Goal: Check status: Check status

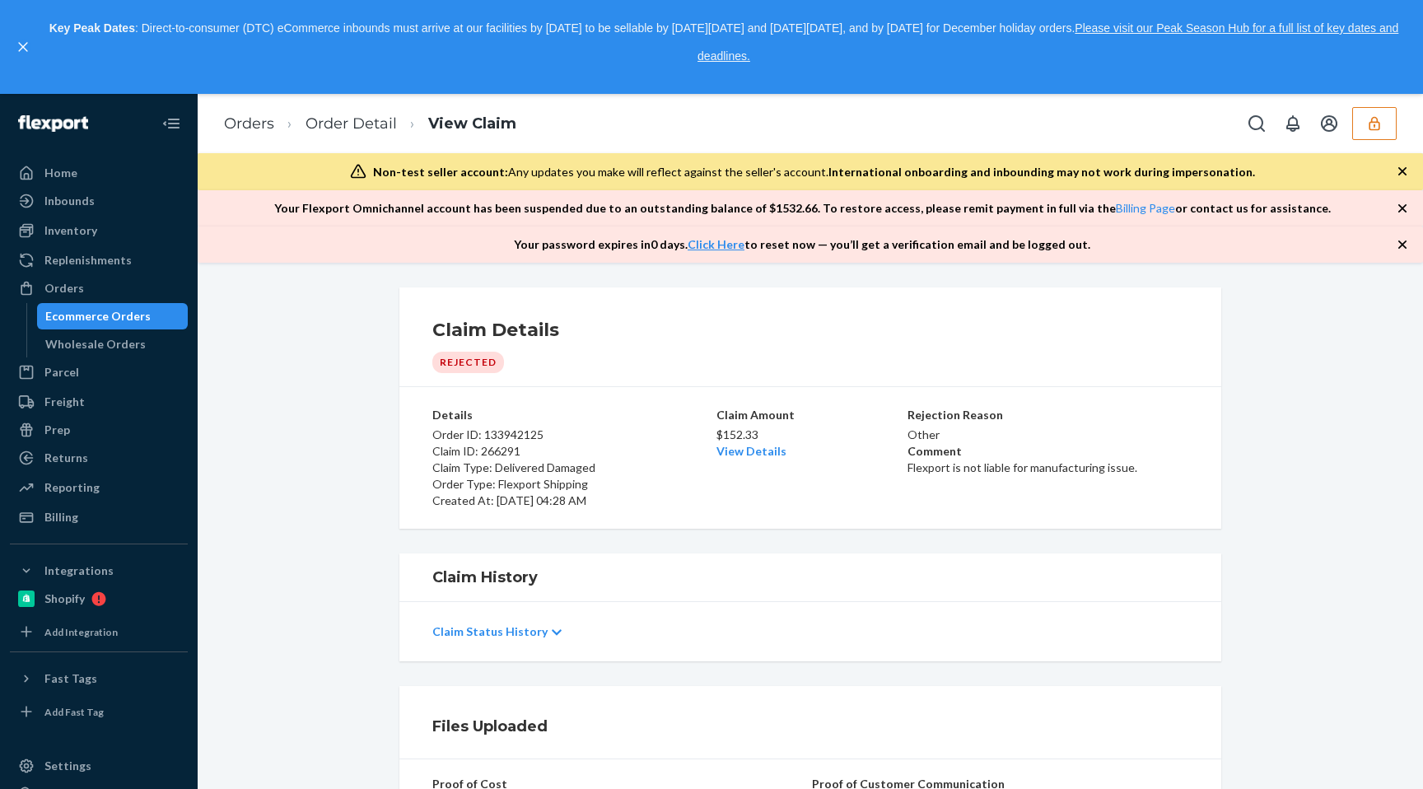
click at [541, 622] on div "Claim Status History" at bounding box center [810, 632] width 756 height 46
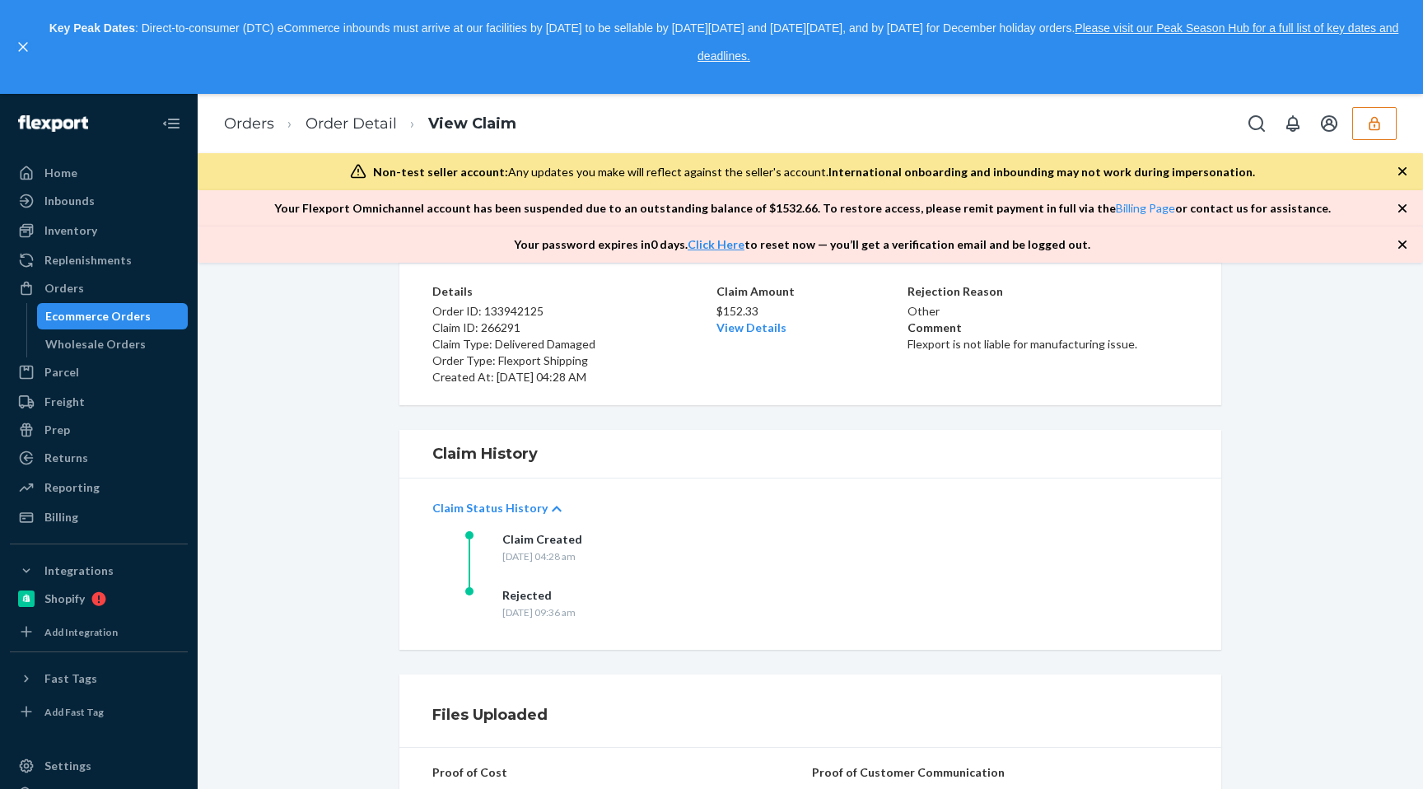
scroll to position [353, 0]
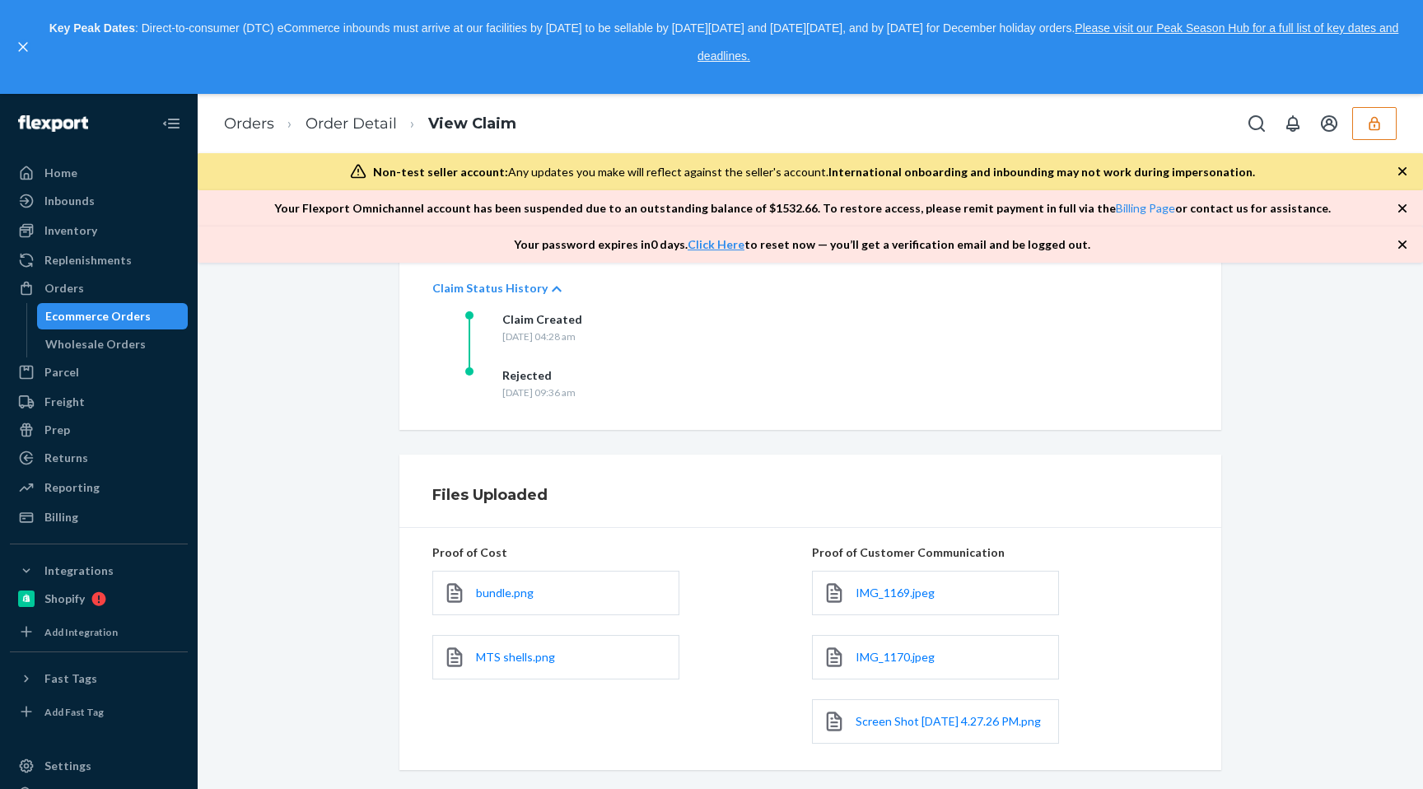
click at [576, 589] on div "bundle.png" at bounding box center [555, 593] width 247 height 44
click at [522, 587] on span "bundle.png" at bounding box center [505, 593] width 58 height 14
click at [513, 657] on div "MTS shells.png" at bounding box center [555, 657] width 247 height 44
click at [513, 652] on span "MTS shells.png" at bounding box center [515, 657] width 79 height 14
click at [857, 586] on span "IMG_1169.jpeg" at bounding box center [895, 593] width 79 height 14
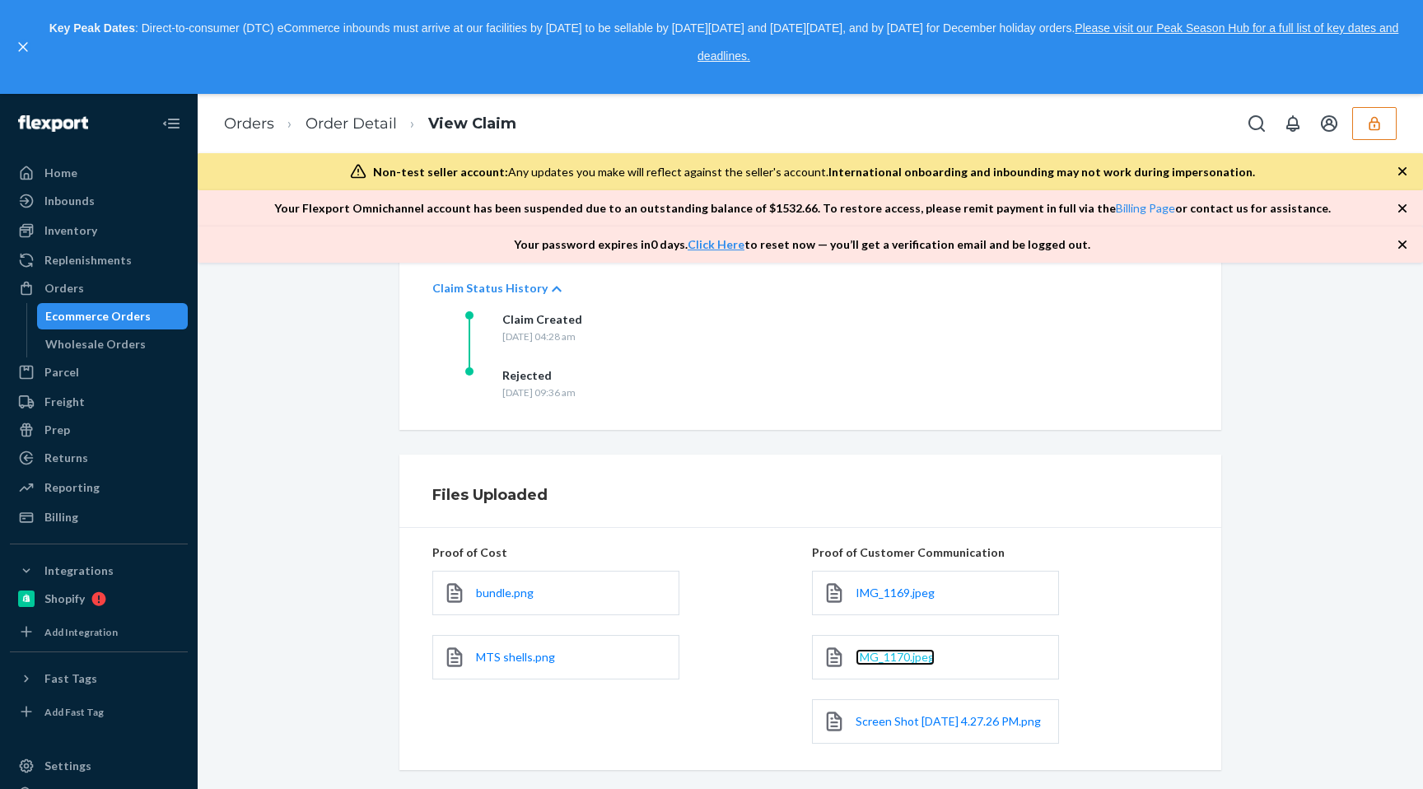
click at [876, 650] on span "IMG_1170.jpeg" at bounding box center [895, 657] width 79 height 14
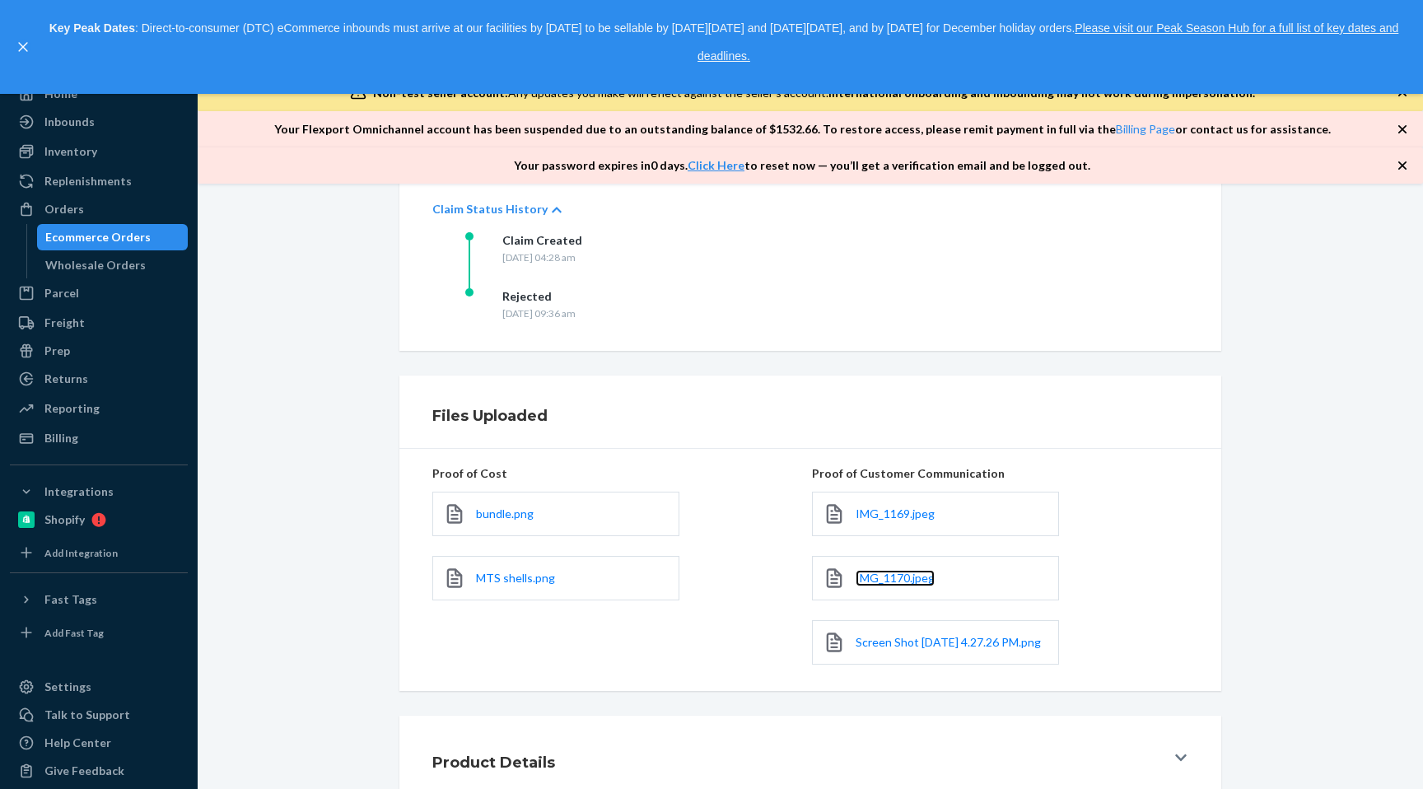
scroll to position [94, 0]
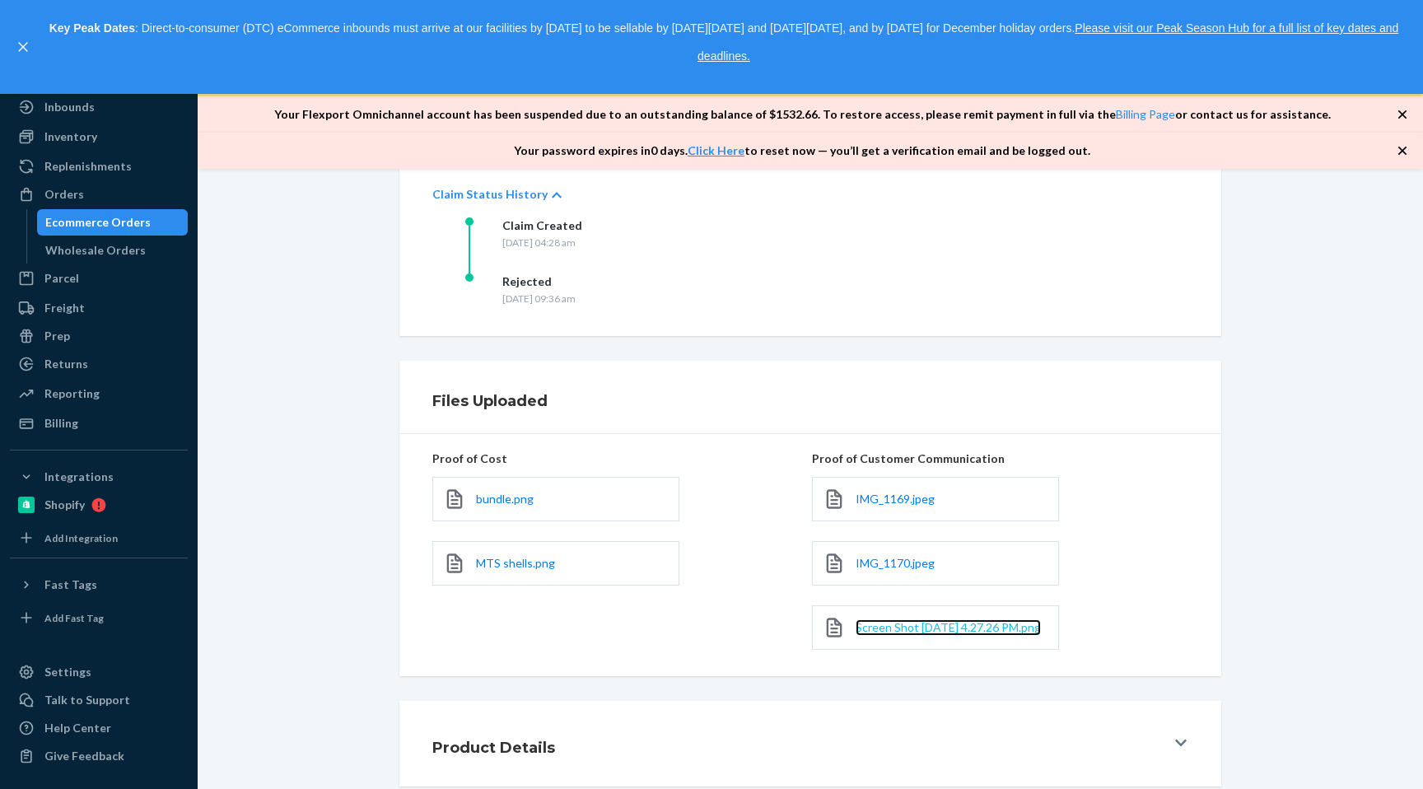
click at [857, 620] on span "Screen Shot 2025-08-20 at 4.27.26 PM.png" at bounding box center [948, 627] width 185 height 14
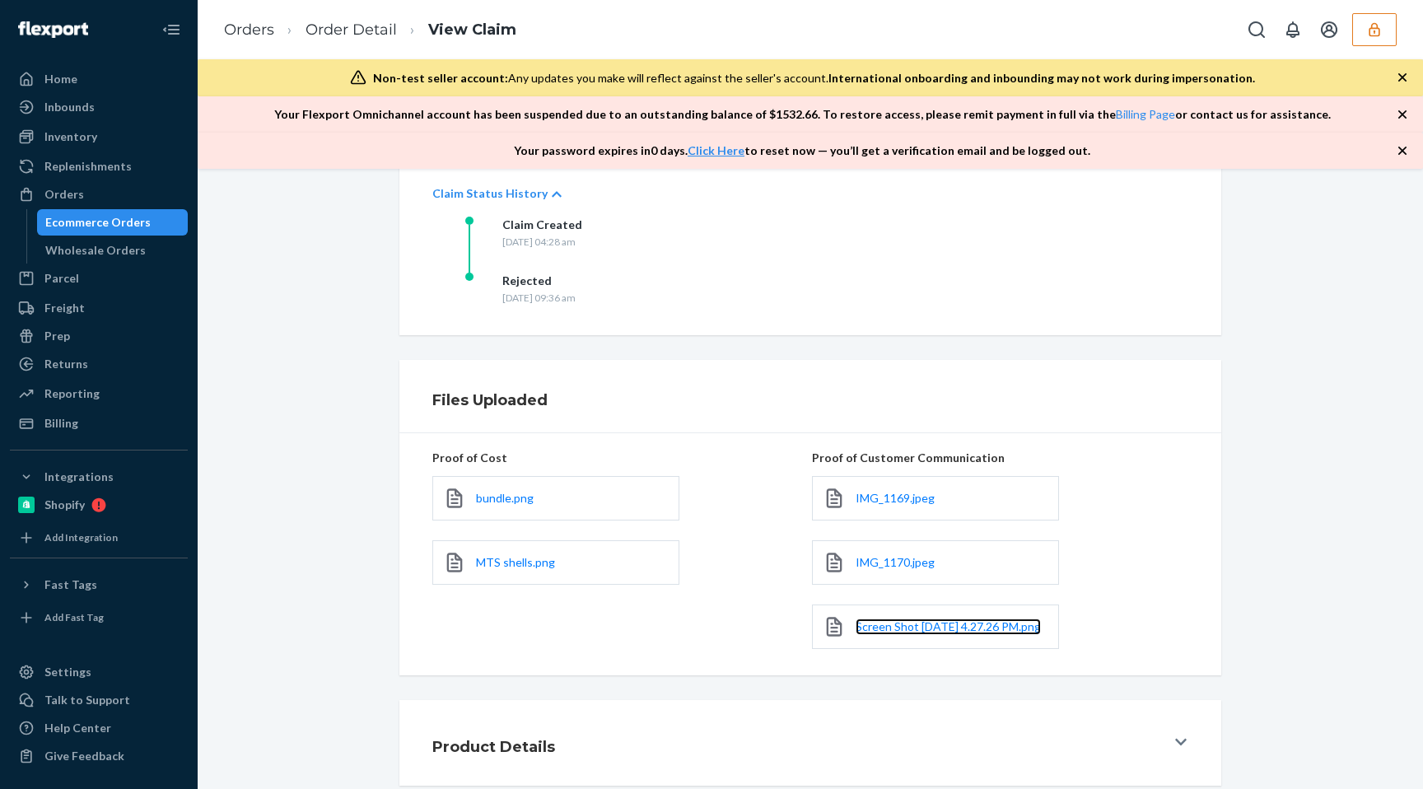
scroll to position [0, 0]
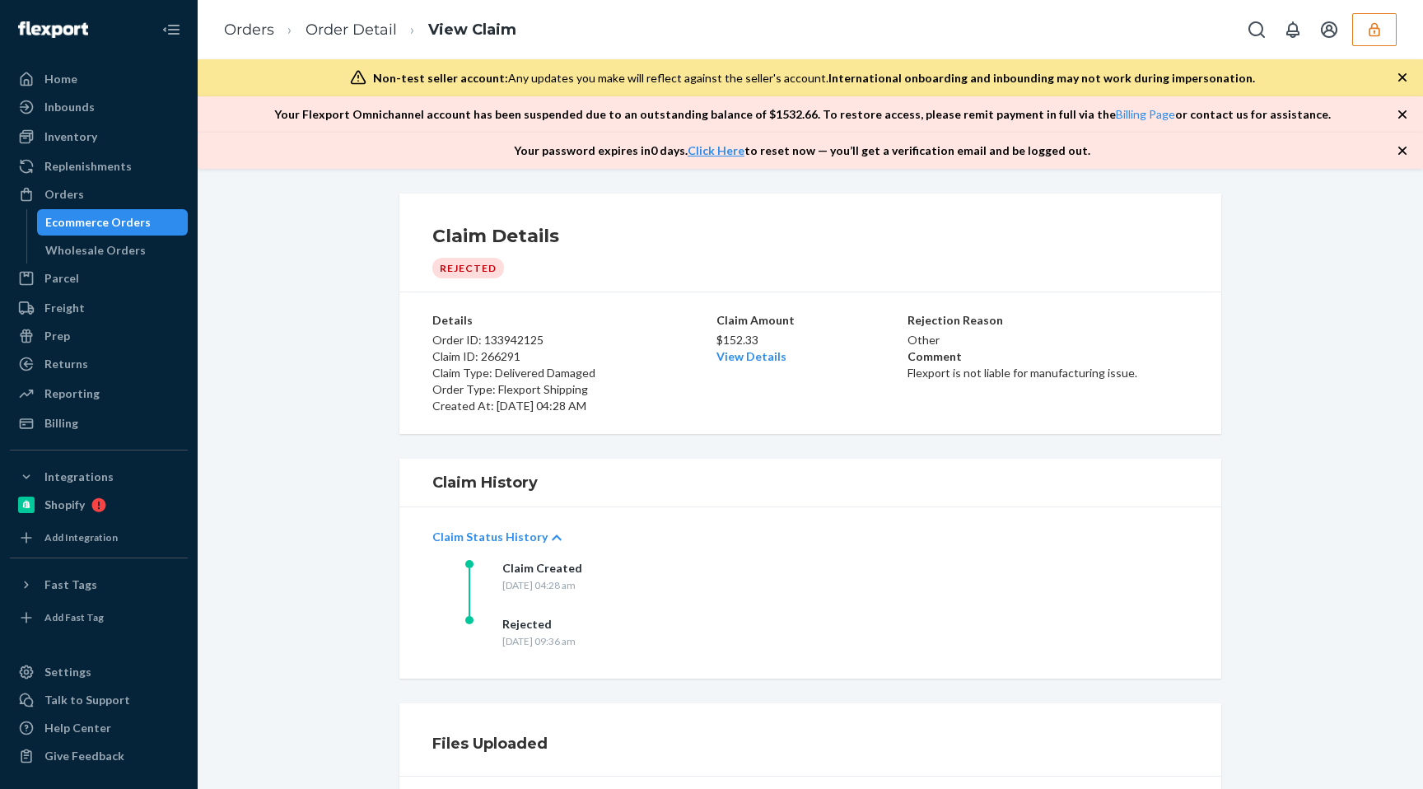
click at [508, 359] on p "Claim ID: 266291" at bounding box center [572, 356] width 281 height 16
click at [515, 334] on p "Order ID: 133942125" at bounding box center [572, 340] width 281 height 16
copy p "133942125"
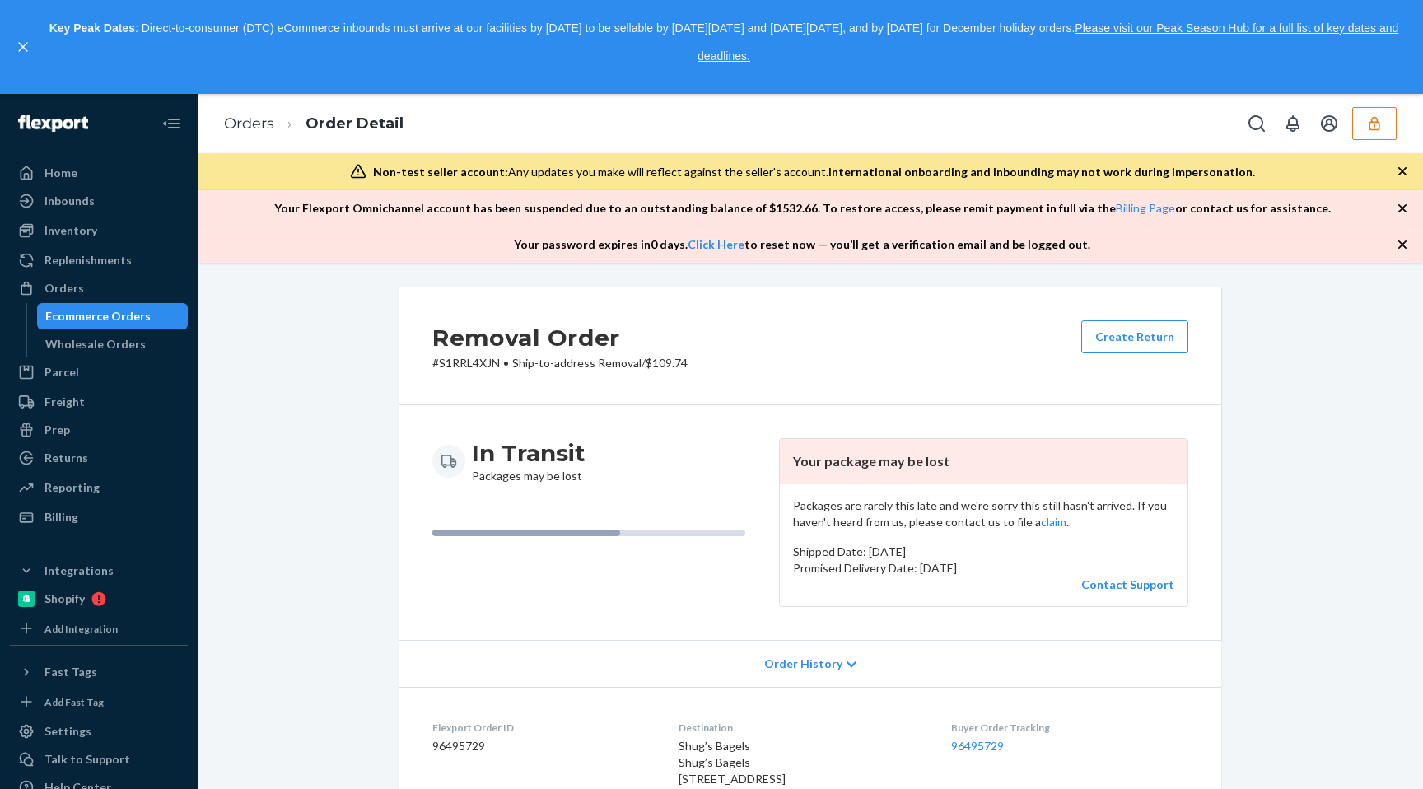
scroll to position [613, 0]
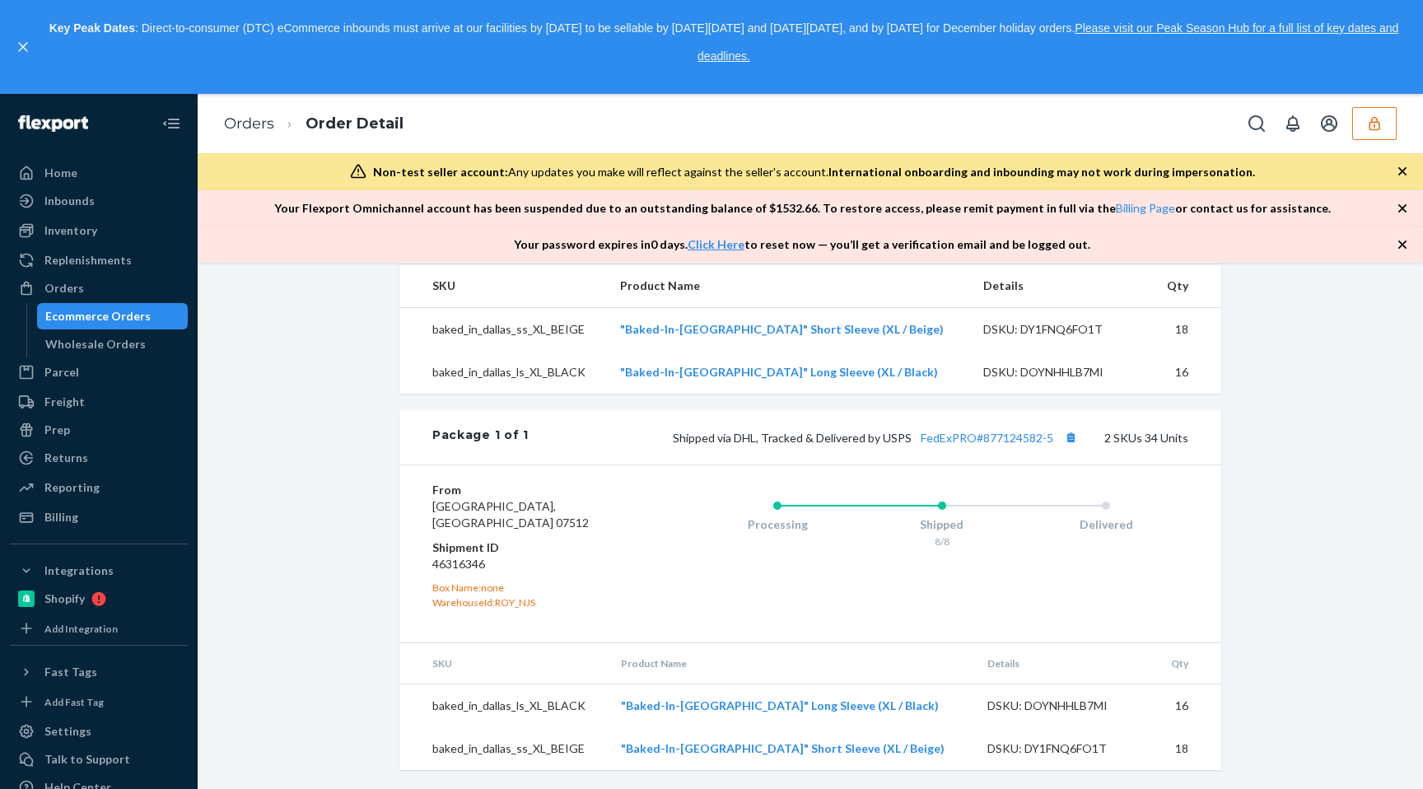
click at [1370, 134] on button "button" at bounding box center [1375, 123] width 44 height 33
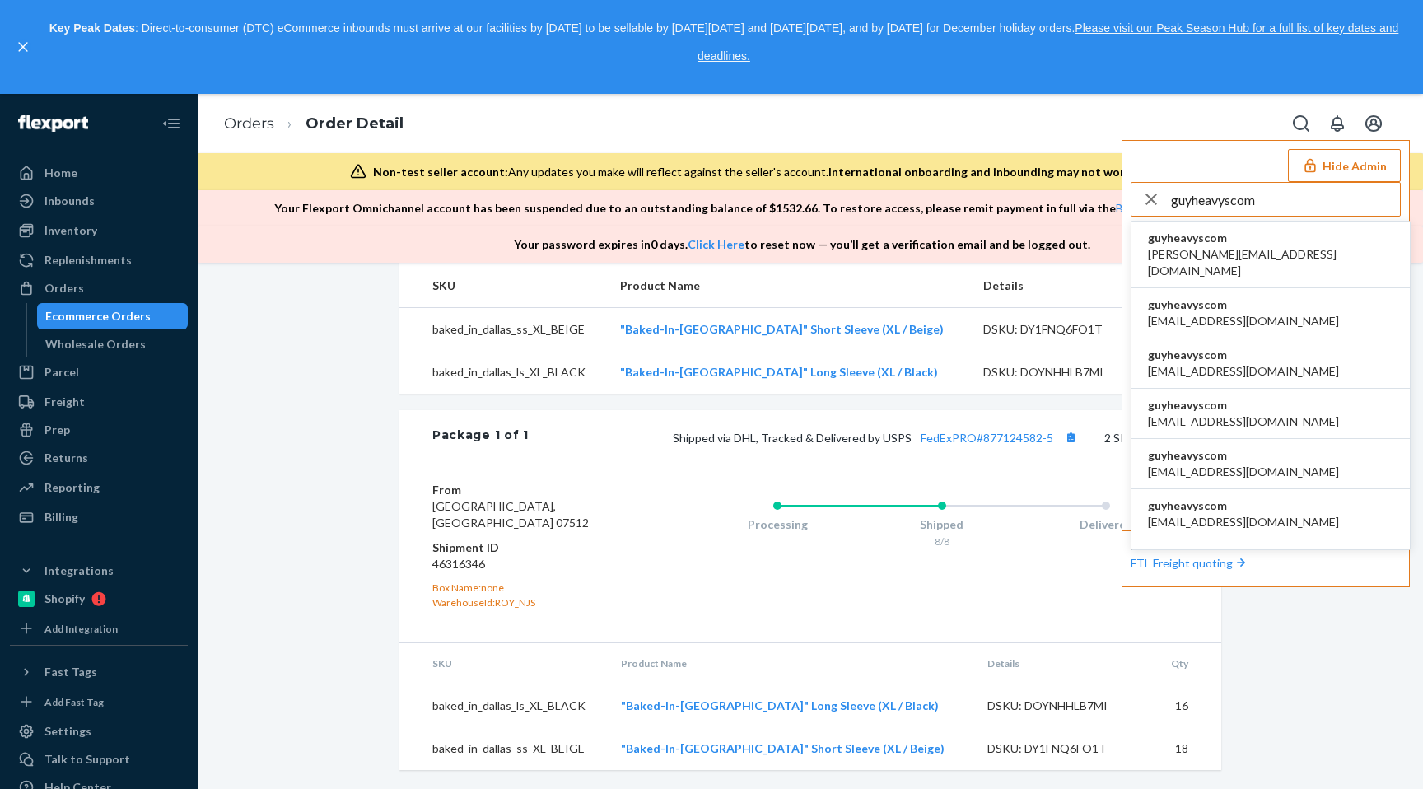
type input "guyheavyscom"
click at [1196, 236] on span "guyheavyscom" at bounding box center [1270, 238] width 245 height 16
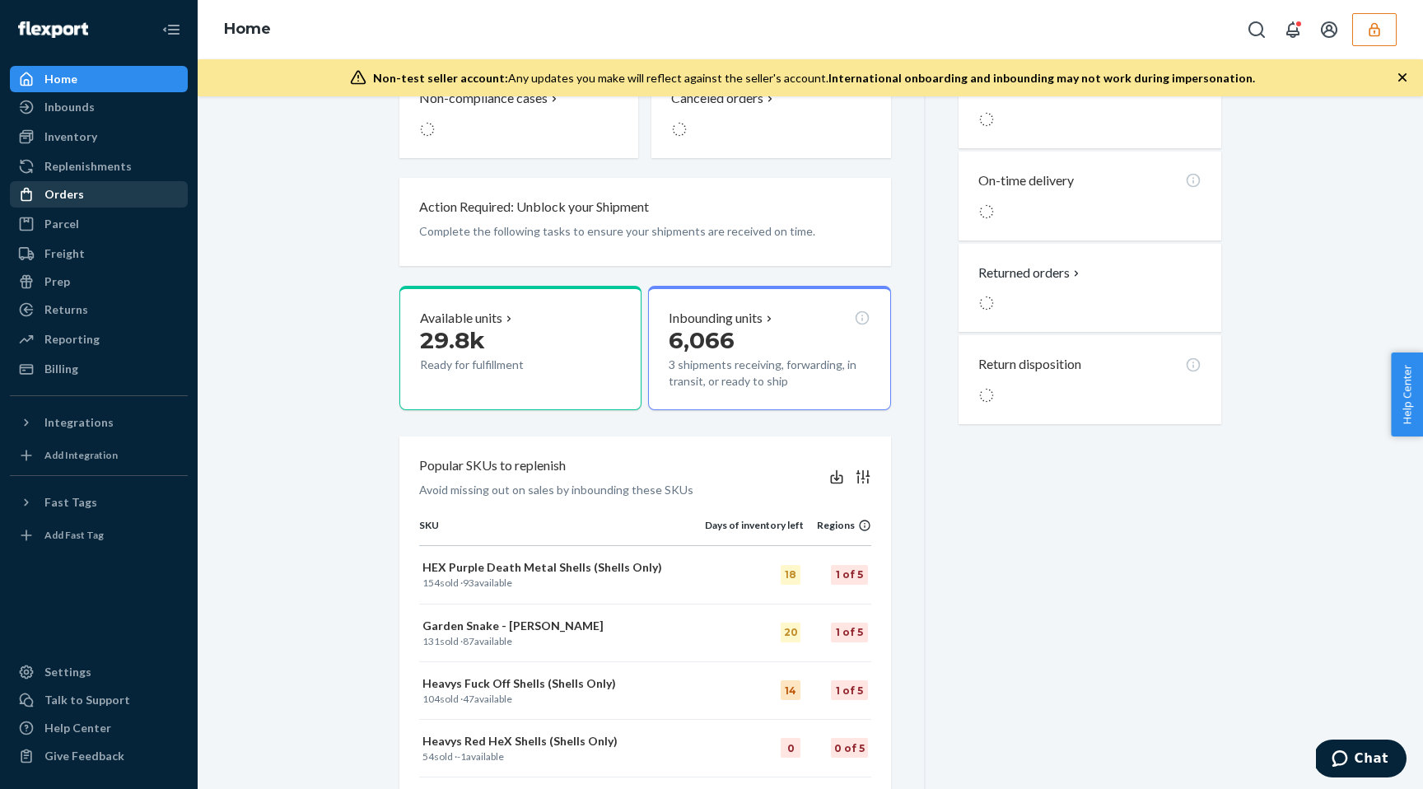
scroll to position [563, 0]
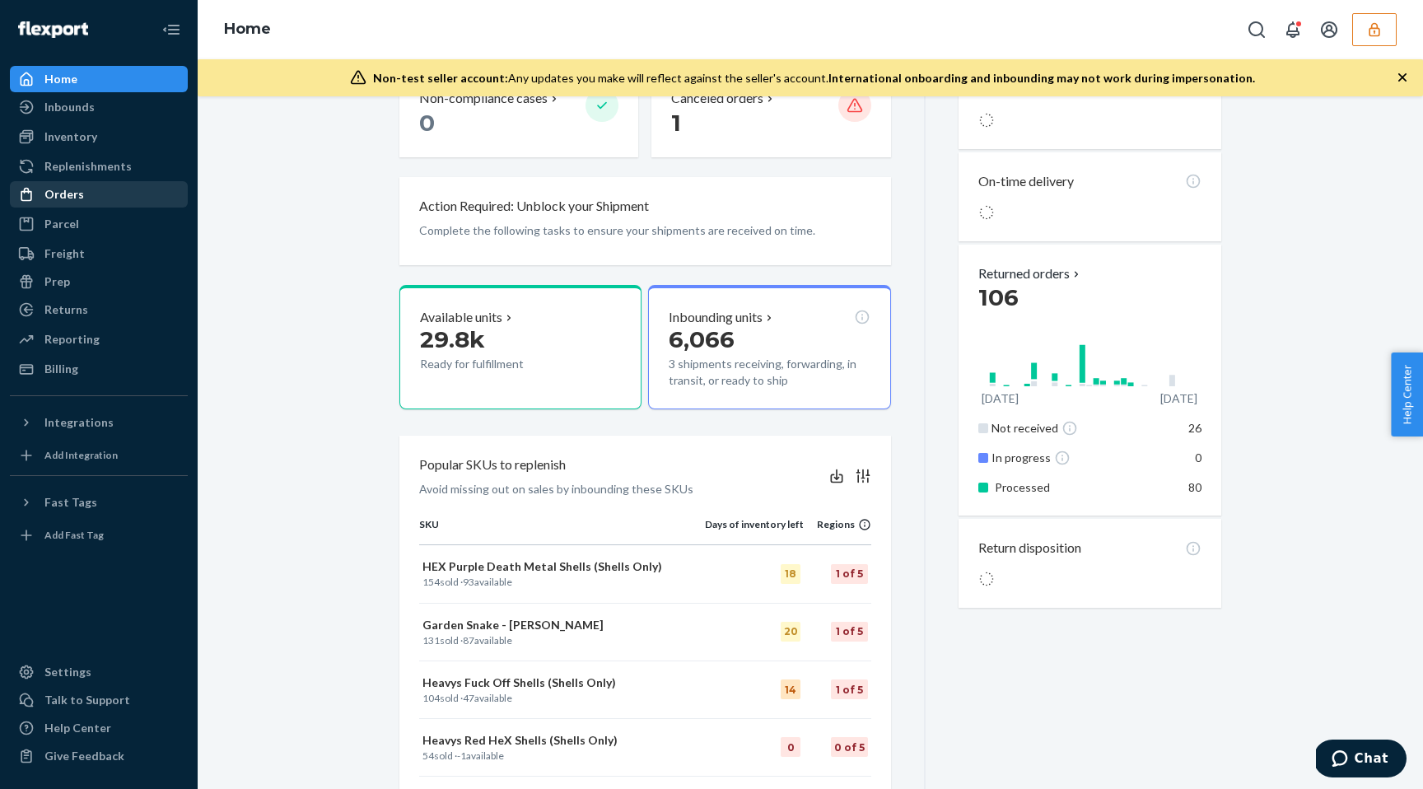
click at [104, 191] on div "Orders" at bounding box center [99, 194] width 175 height 23
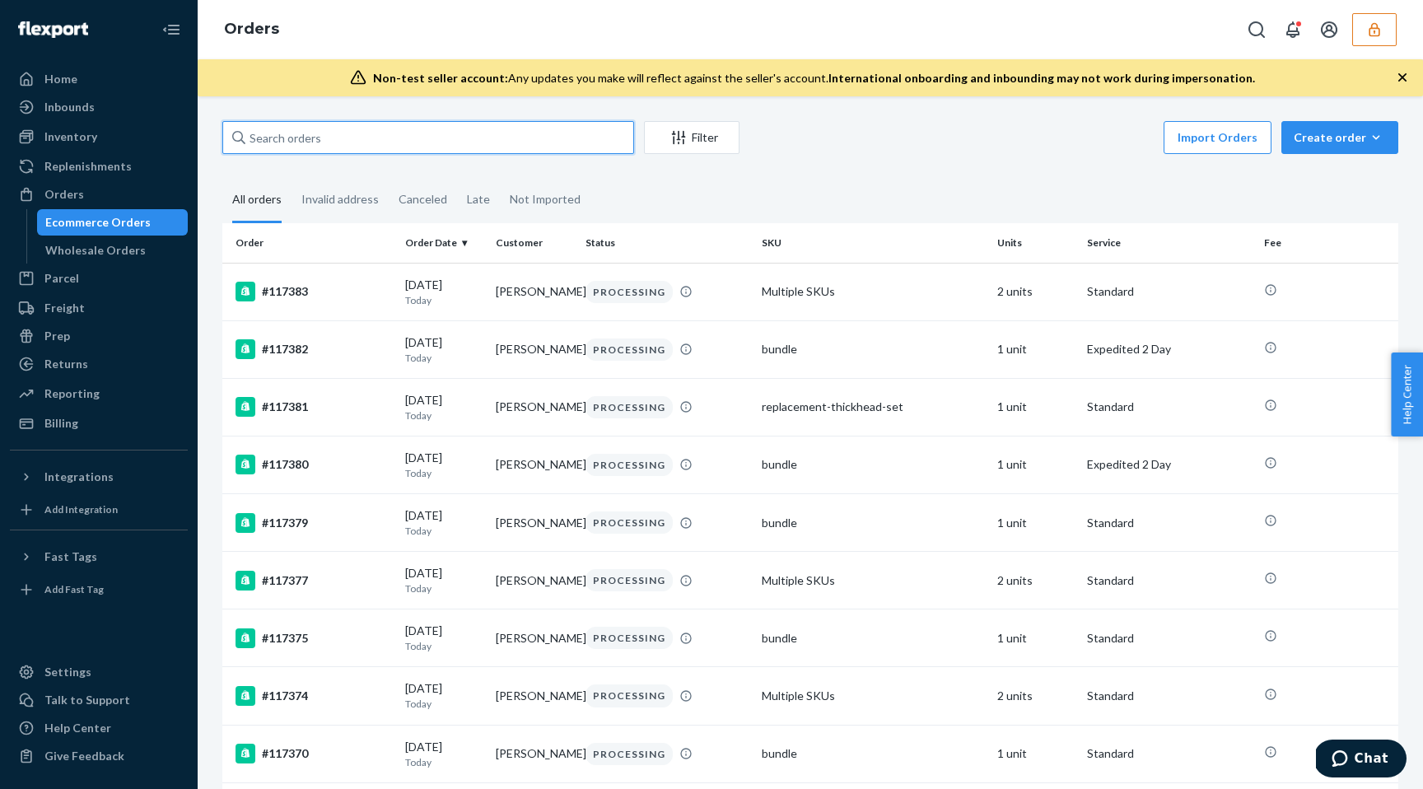
click at [304, 139] on input "text" at bounding box center [428, 137] width 412 height 33
paste input "133942125"
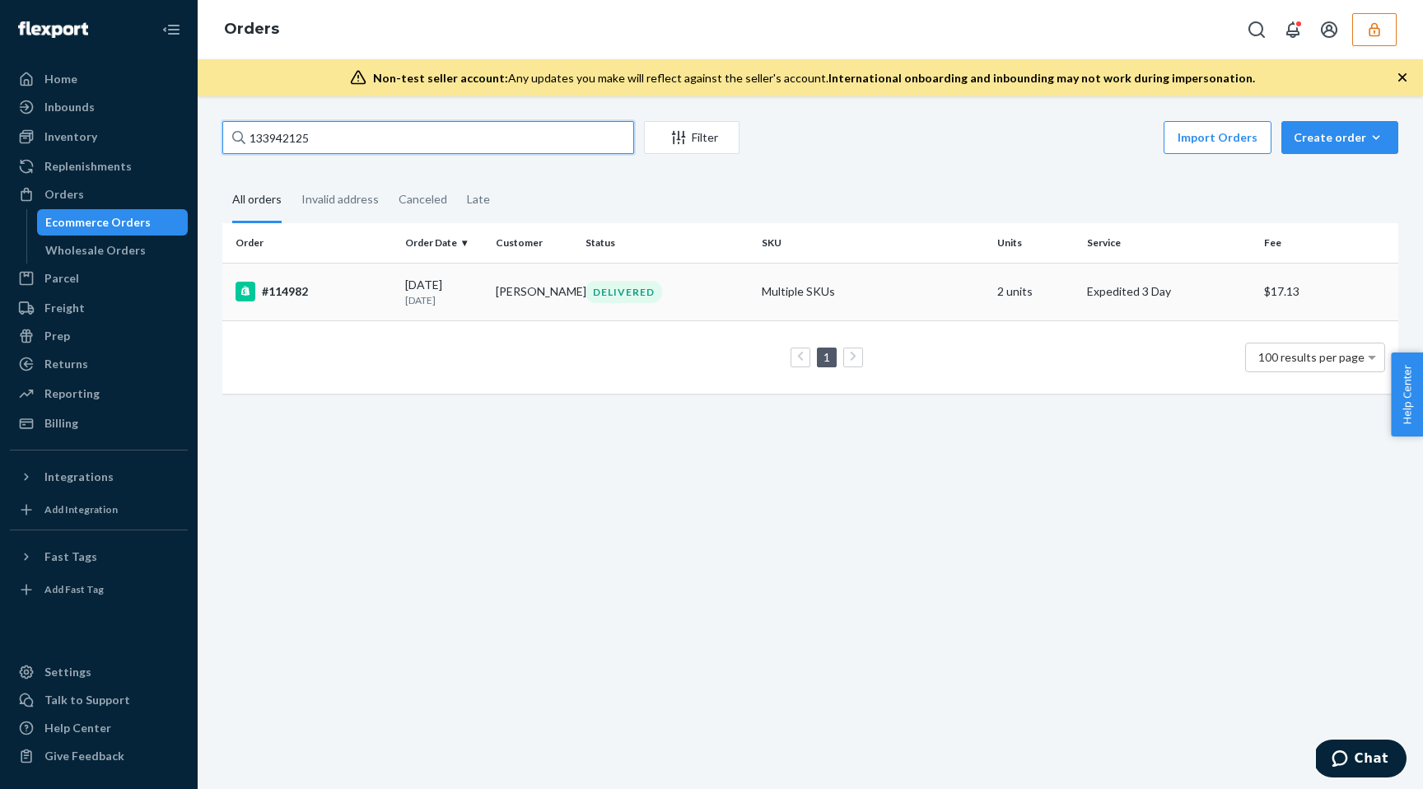
type input "133942125"
click at [391, 286] on div "#114982" at bounding box center [314, 292] width 157 height 20
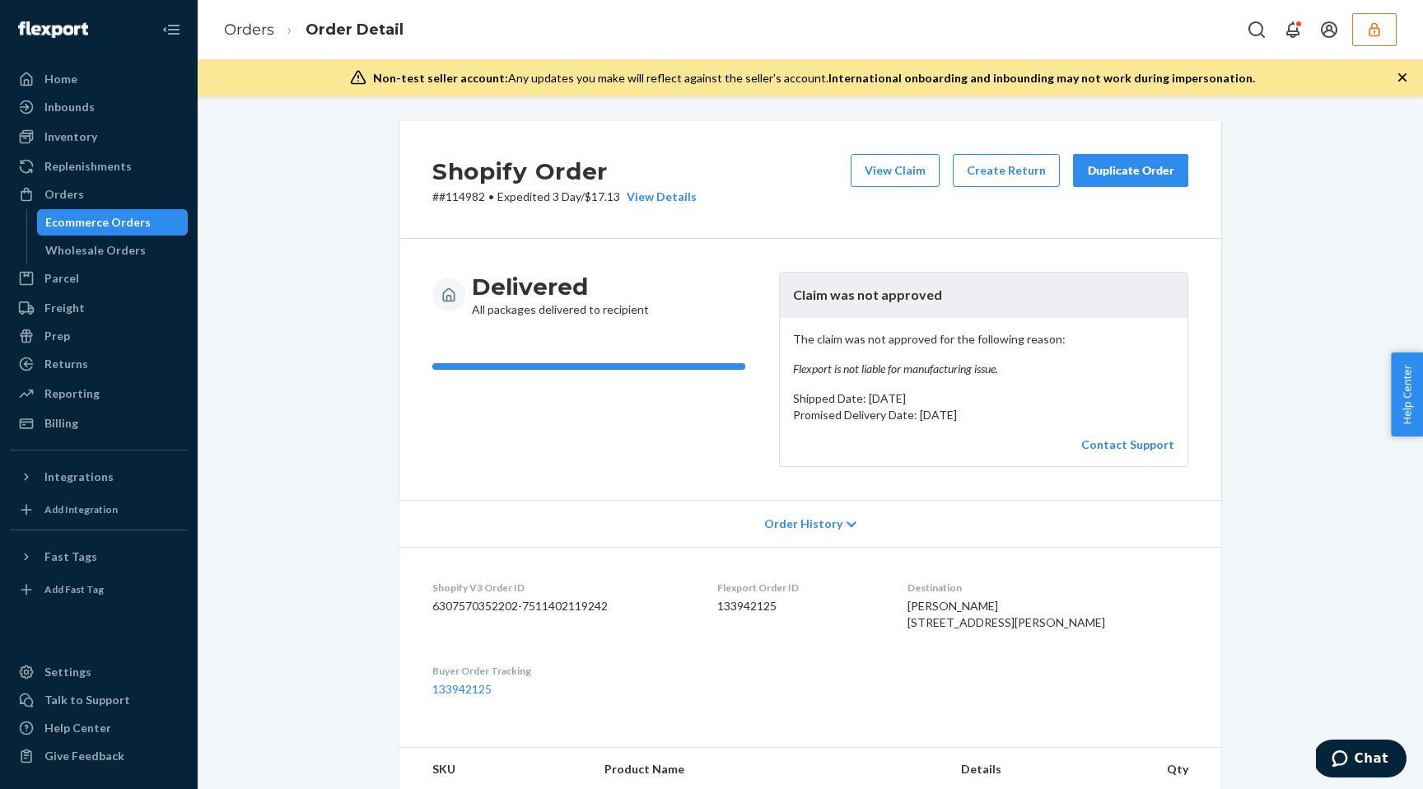
scroll to position [27, 0]
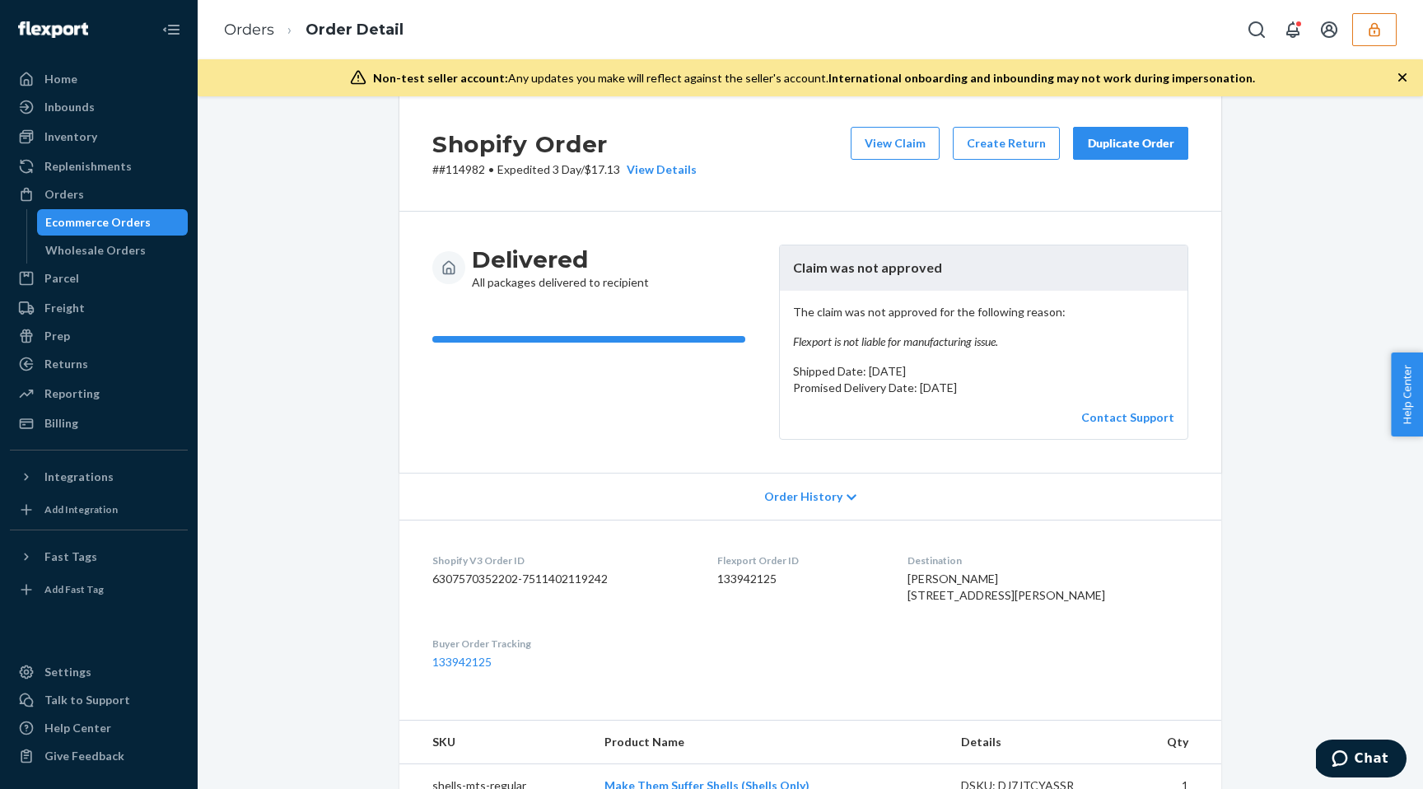
drag, startPoint x: 962, startPoint y: 577, endPoint x: 1048, endPoint y: 638, distance: 105.1
click at [1048, 610] on div "Destination Jordan Rewis 395 Chesapeake Dr Sumter, SC 29154-4735 US" at bounding box center [1048, 582] width 281 height 57
click at [949, 601] on dl "Shopify V3 Order ID 6307570352202-7511402119242 Flexport Order ID 133942125 Des…" at bounding box center [811, 612] width 822 height 184
drag, startPoint x: 956, startPoint y: 578, endPoint x: 1044, endPoint y: 641, distance: 108.8
click at [1044, 641] on dl "Shopify V3 Order ID 6307570352202-7511402119242 Flexport Order ID 133942125 Des…" at bounding box center [811, 612] width 822 height 184
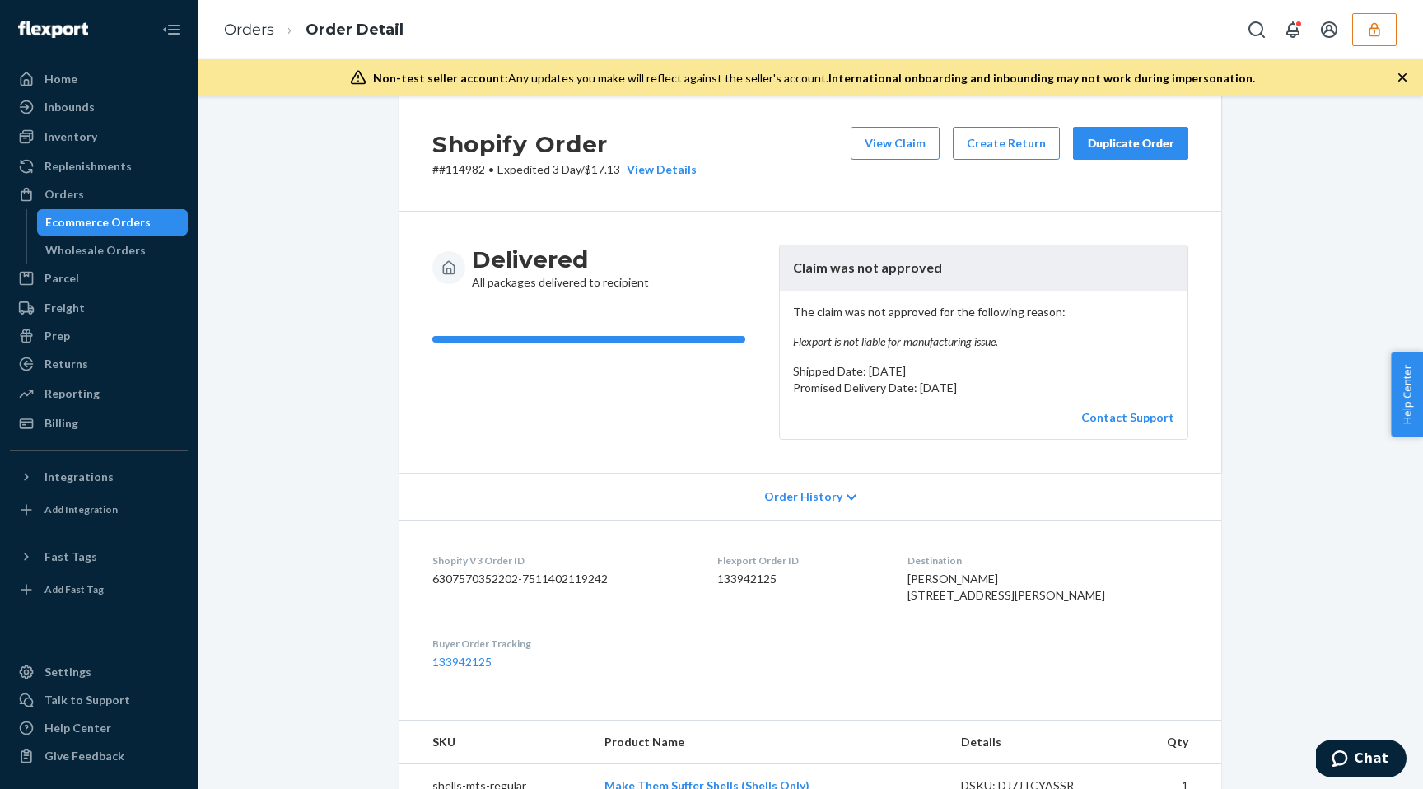
copy span "Jordan Rewis 395 Chesapeake Dr Sumter, SC 29154-4735 US"
click at [765, 583] on dd "133942125" at bounding box center [799, 579] width 165 height 16
copy dd "133942125"
click at [140, 227] on div "Ecommerce Orders" at bounding box center [97, 222] width 105 height 16
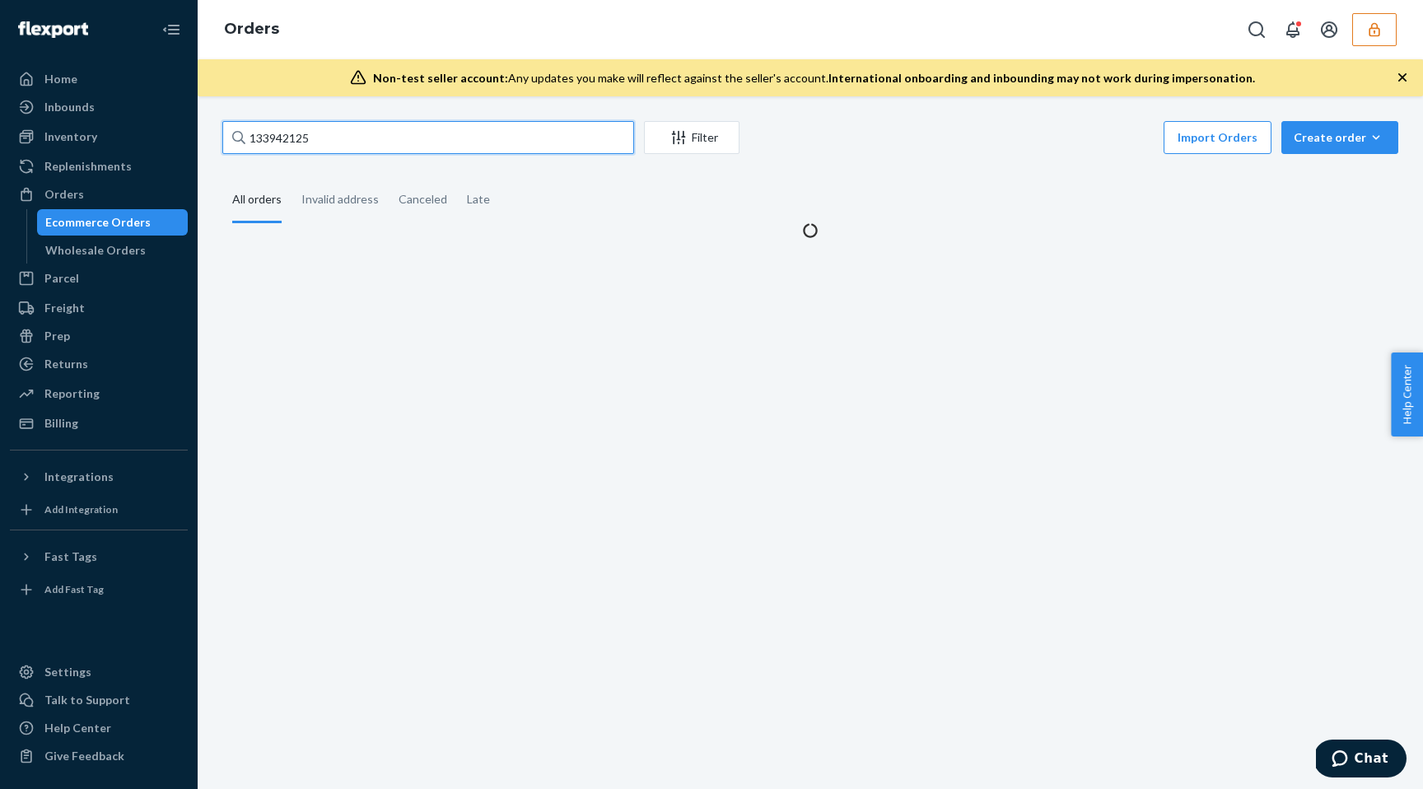
click at [292, 138] on input "133942125" at bounding box center [428, 137] width 412 height 33
type input "[PERSON_NAME]"
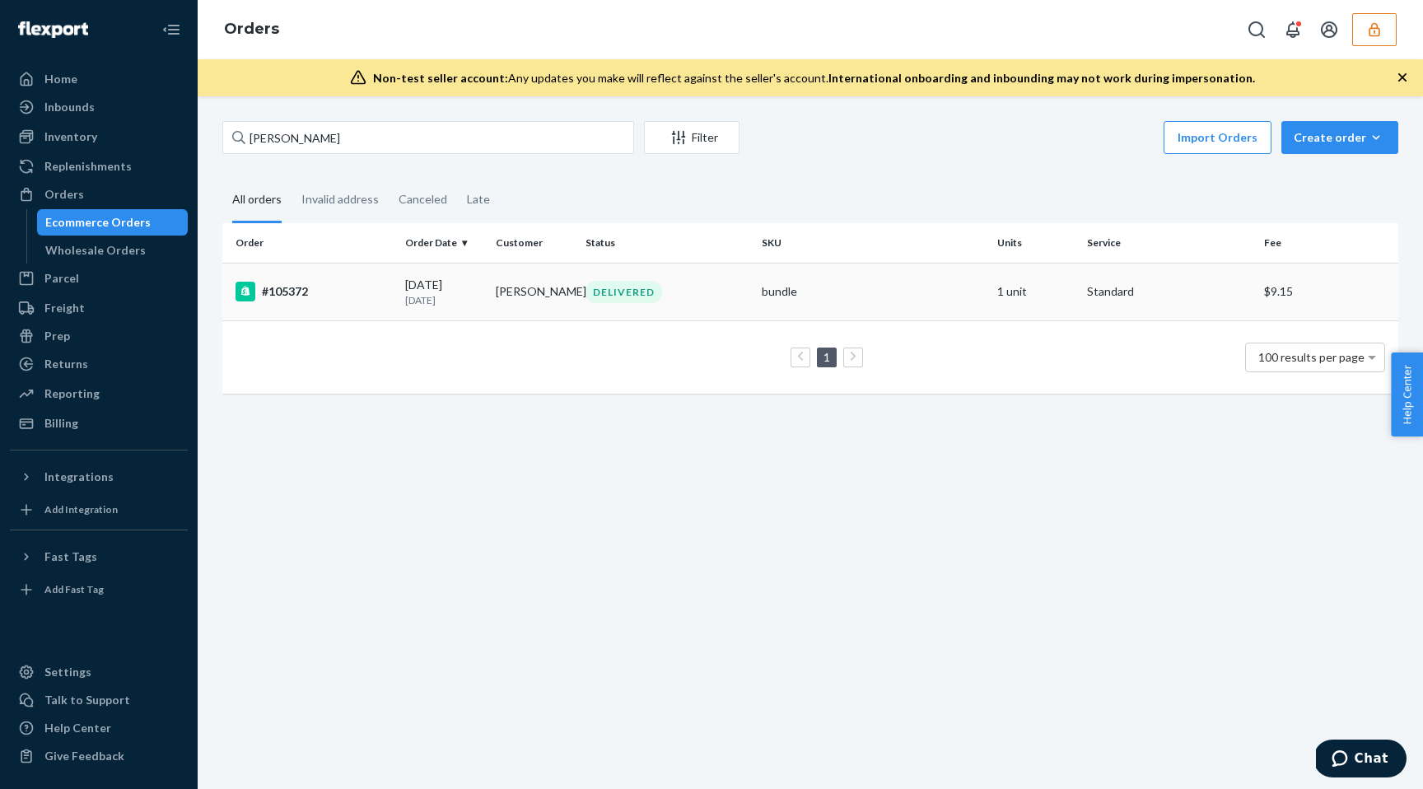
click at [392, 304] on td "#105372" at bounding box center [310, 292] width 176 height 58
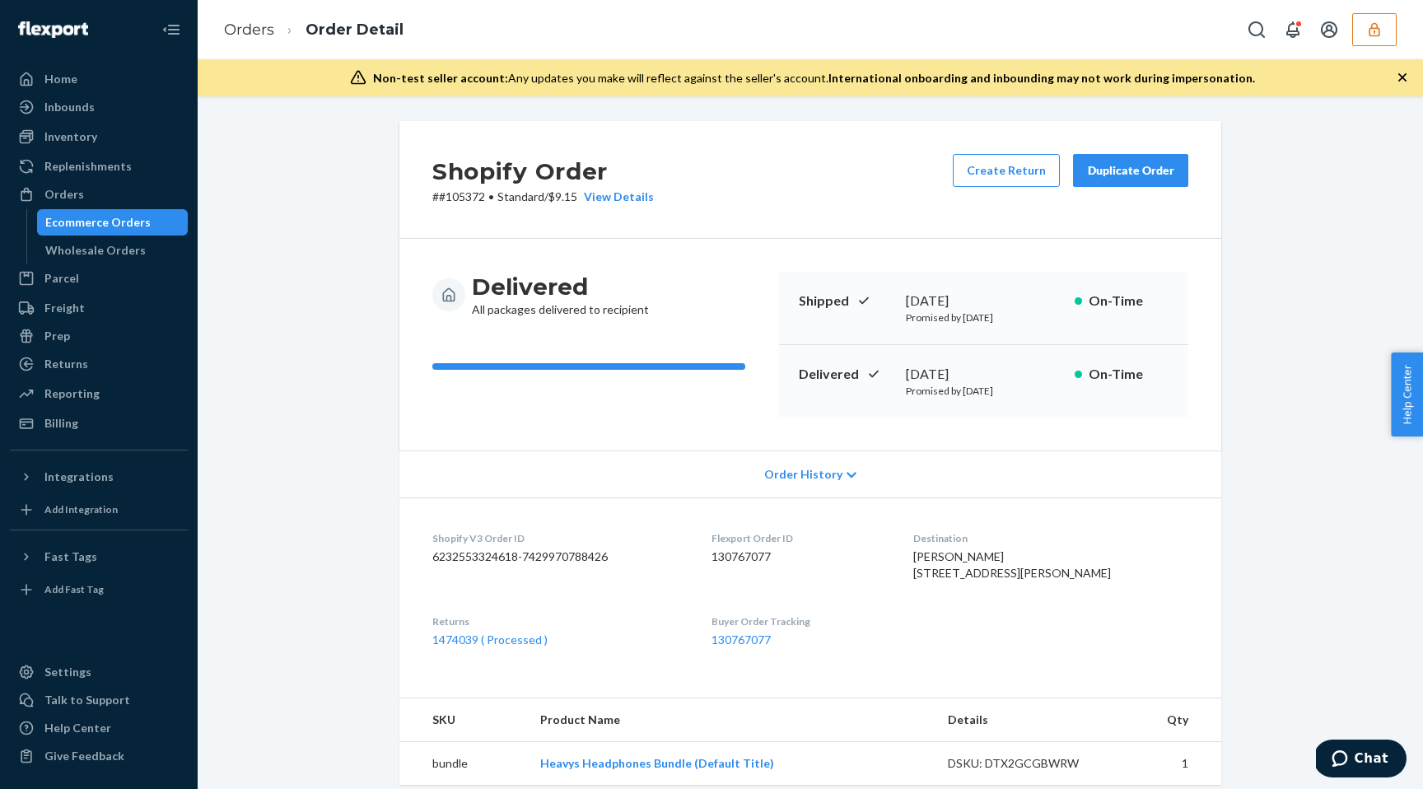
drag, startPoint x: 956, startPoint y: 555, endPoint x: 987, endPoint y: 612, distance: 64.5
click at [987, 582] on div "Anthony Carter 2705 Hidden Springs Dr Mesquite, TX 75181-4019 US" at bounding box center [1051, 565] width 275 height 33
copy span "Anthony Carter 2705 Hidden Springs Dr Mesquite, TX 75181-4019 US"
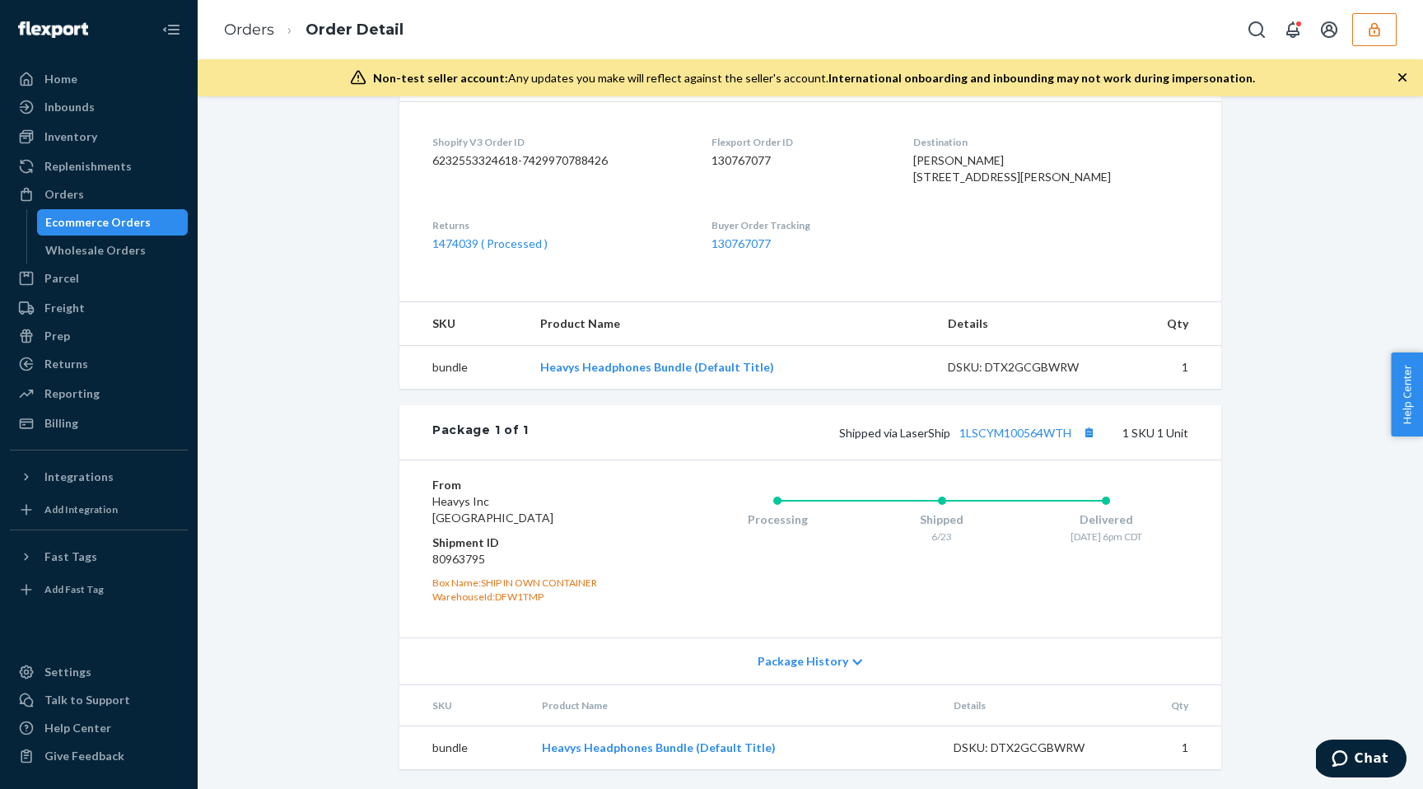
scroll to position [428, 0]
click at [1037, 363] on div "DSKU: DTX2GCGBWRW" at bounding box center [1025, 367] width 155 height 16
copy div "DTX2GCGBWRW"
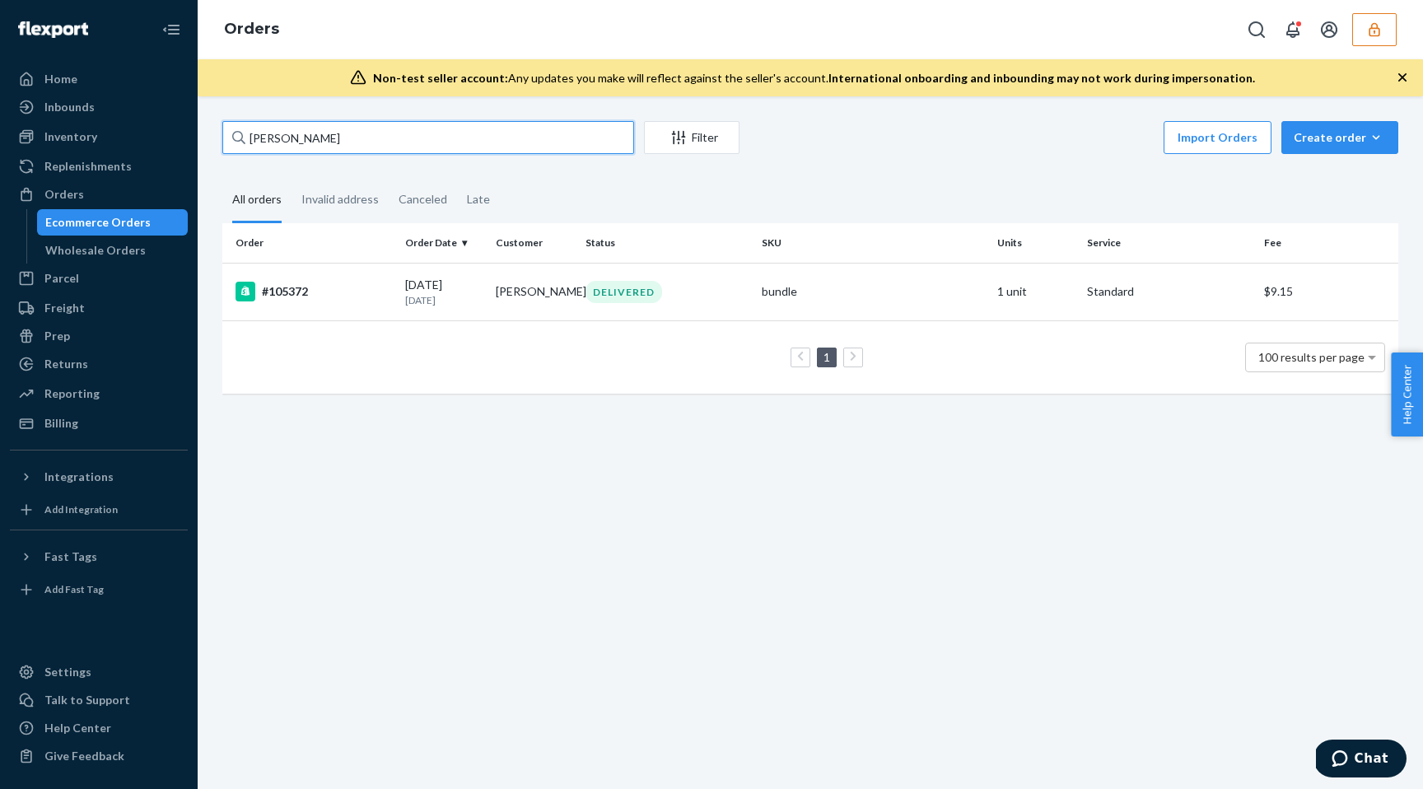
click at [287, 138] on input "[PERSON_NAME]" at bounding box center [428, 137] width 412 height 33
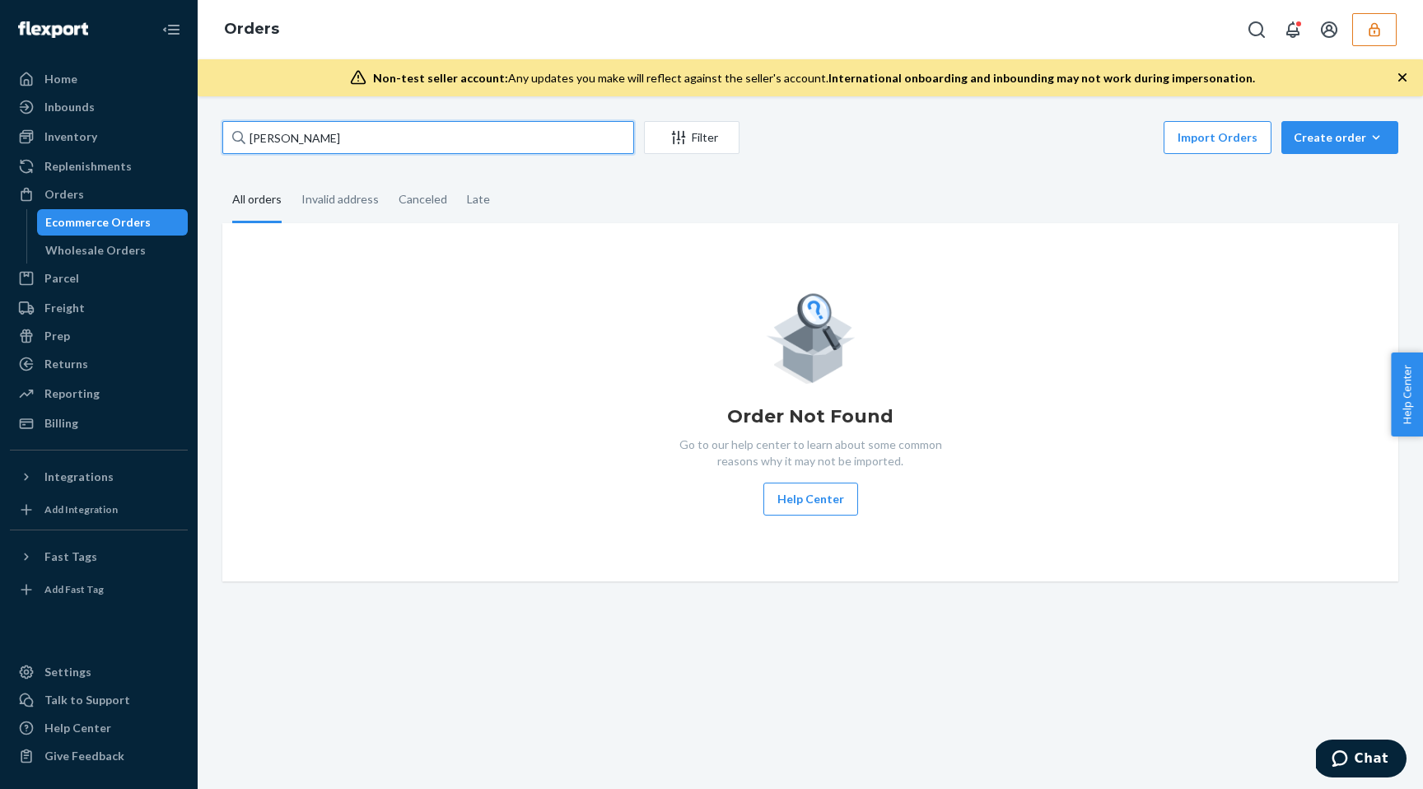
click at [325, 139] on input "jordan rewis" at bounding box center [428, 137] width 412 height 33
click at [390, 134] on input "jordan rewis" at bounding box center [428, 137] width 412 height 33
paste input "[PERSON_NAME]"
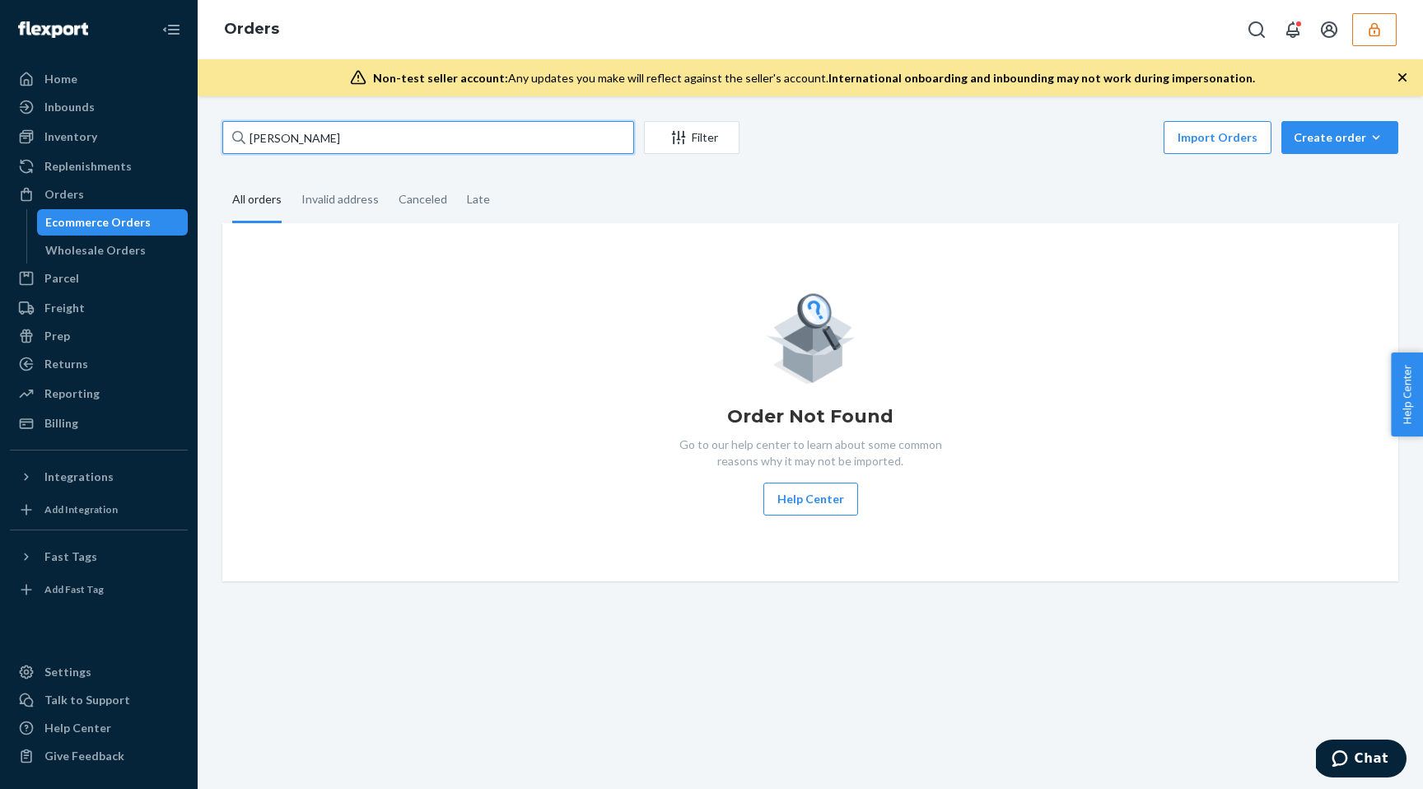
type input "[PERSON_NAME]"
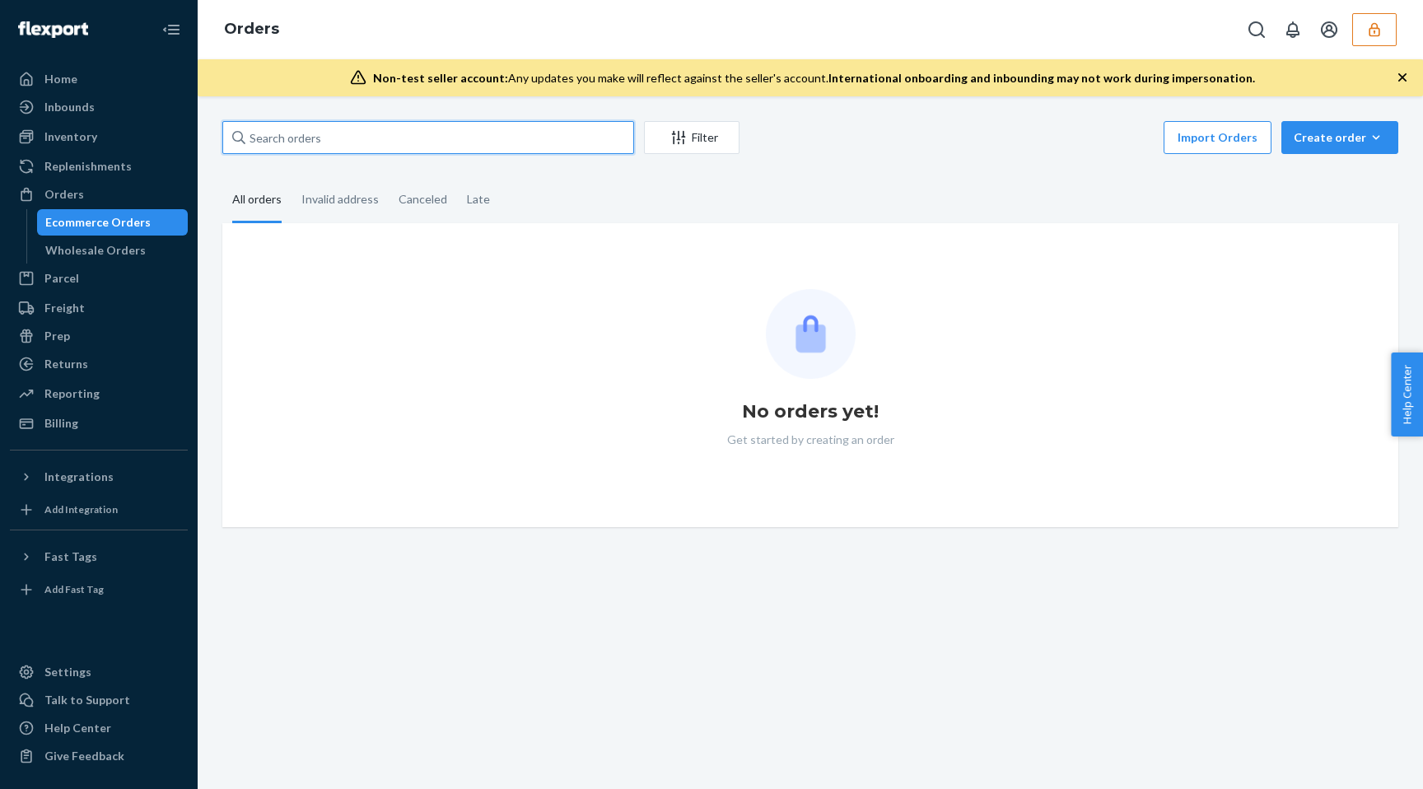
click at [446, 140] on input "text" at bounding box center [428, 137] width 412 height 33
paste input "[PERSON_NAME]"
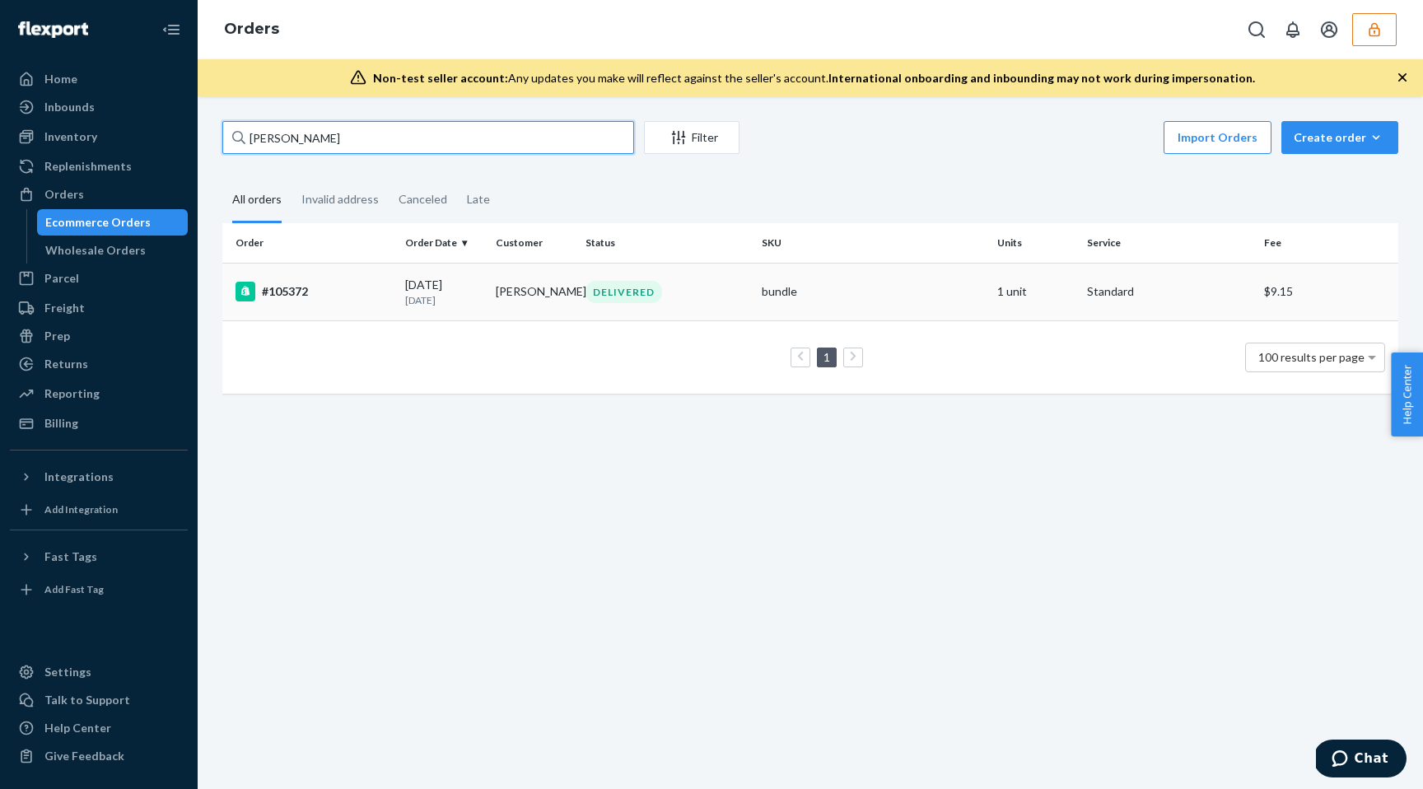
type input "[PERSON_NAME]"
click at [390, 285] on div "#105372" at bounding box center [314, 292] width 157 height 20
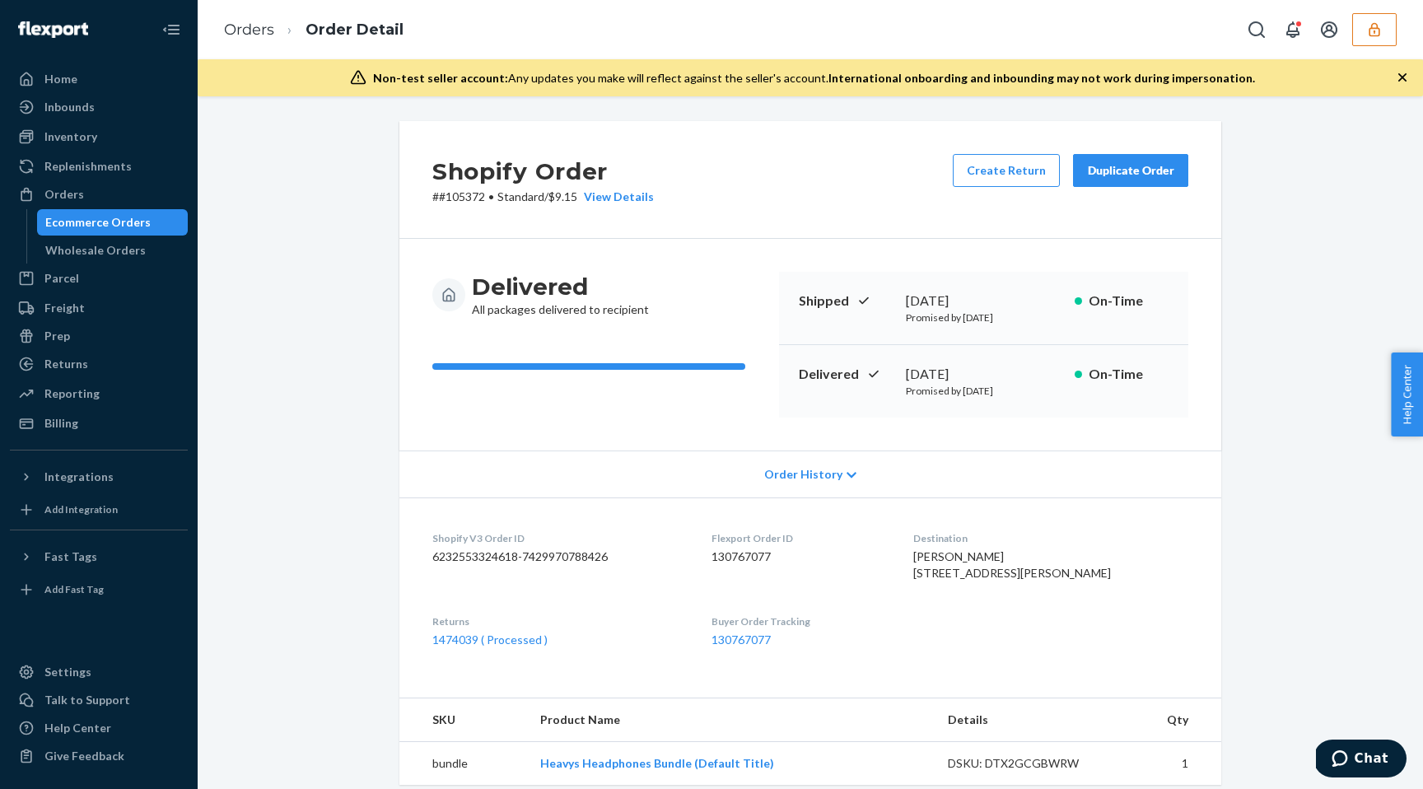
click at [151, 230] on div "Ecommerce Orders" at bounding box center [113, 222] width 148 height 23
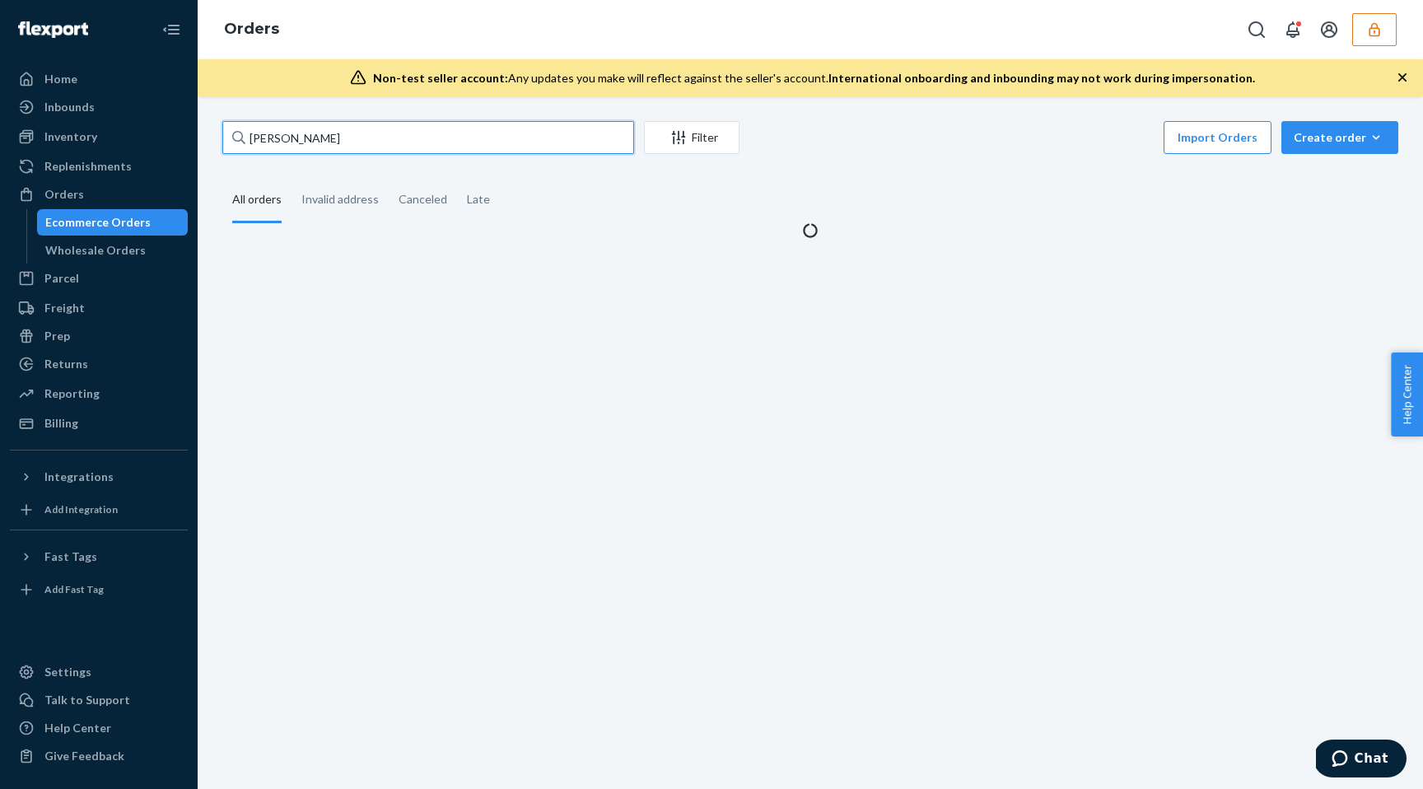
click at [329, 133] on input "[PERSON_NAME]" at bounding box center [428, 137] width 412 height 33
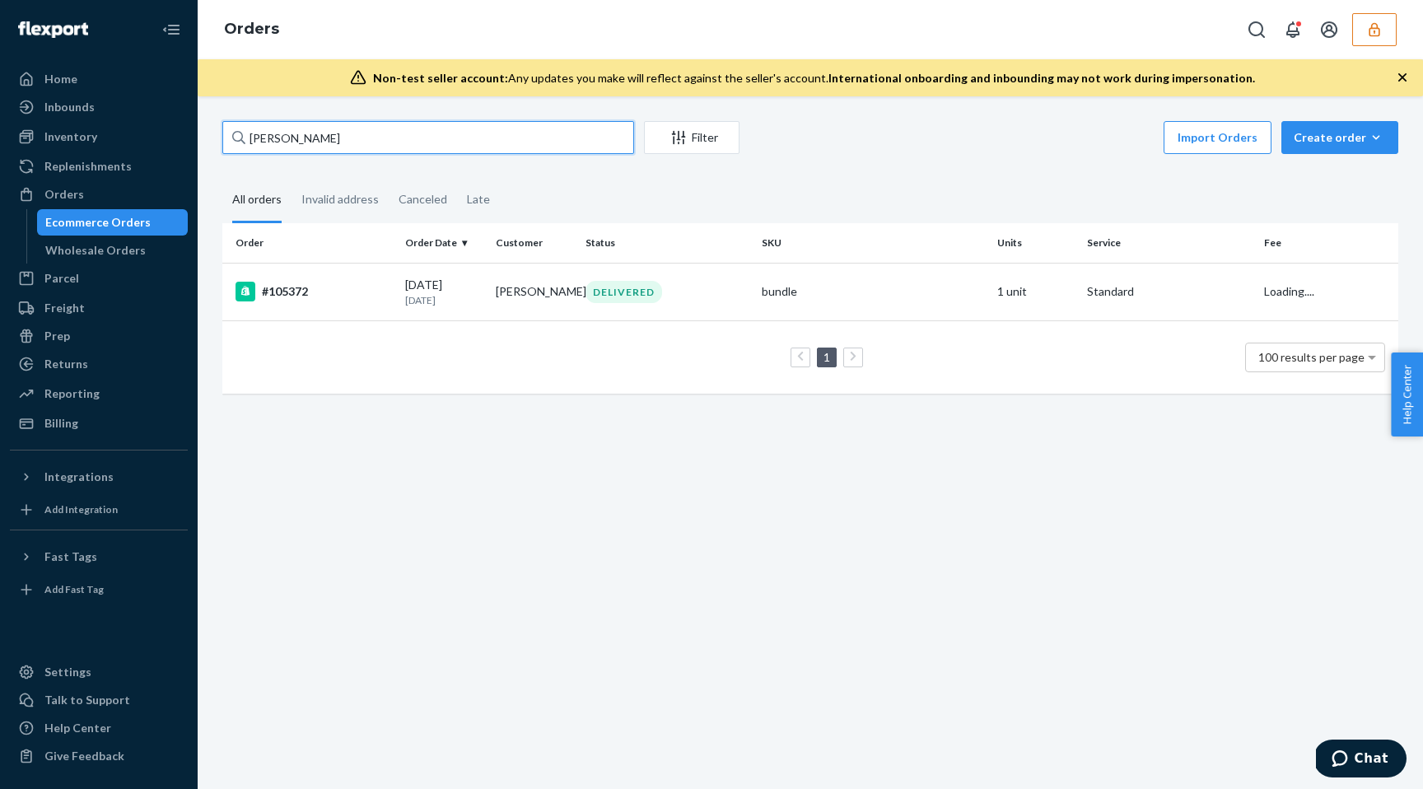
paste input "133942125"
type input "133942125"
click at [376, 291] on div "#114982" at bounding box center [314, 292] width 157 height 20
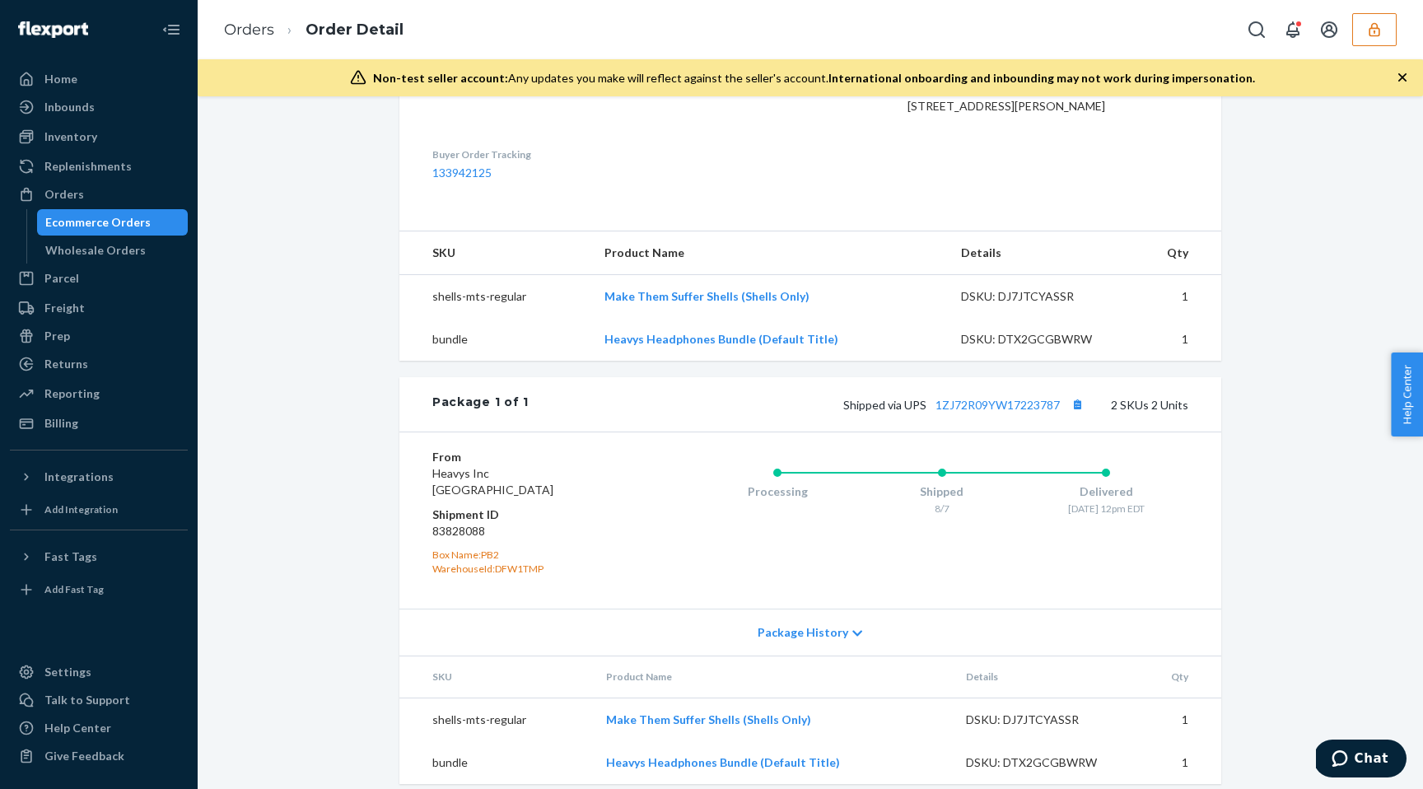
scroll to position [563, 0]
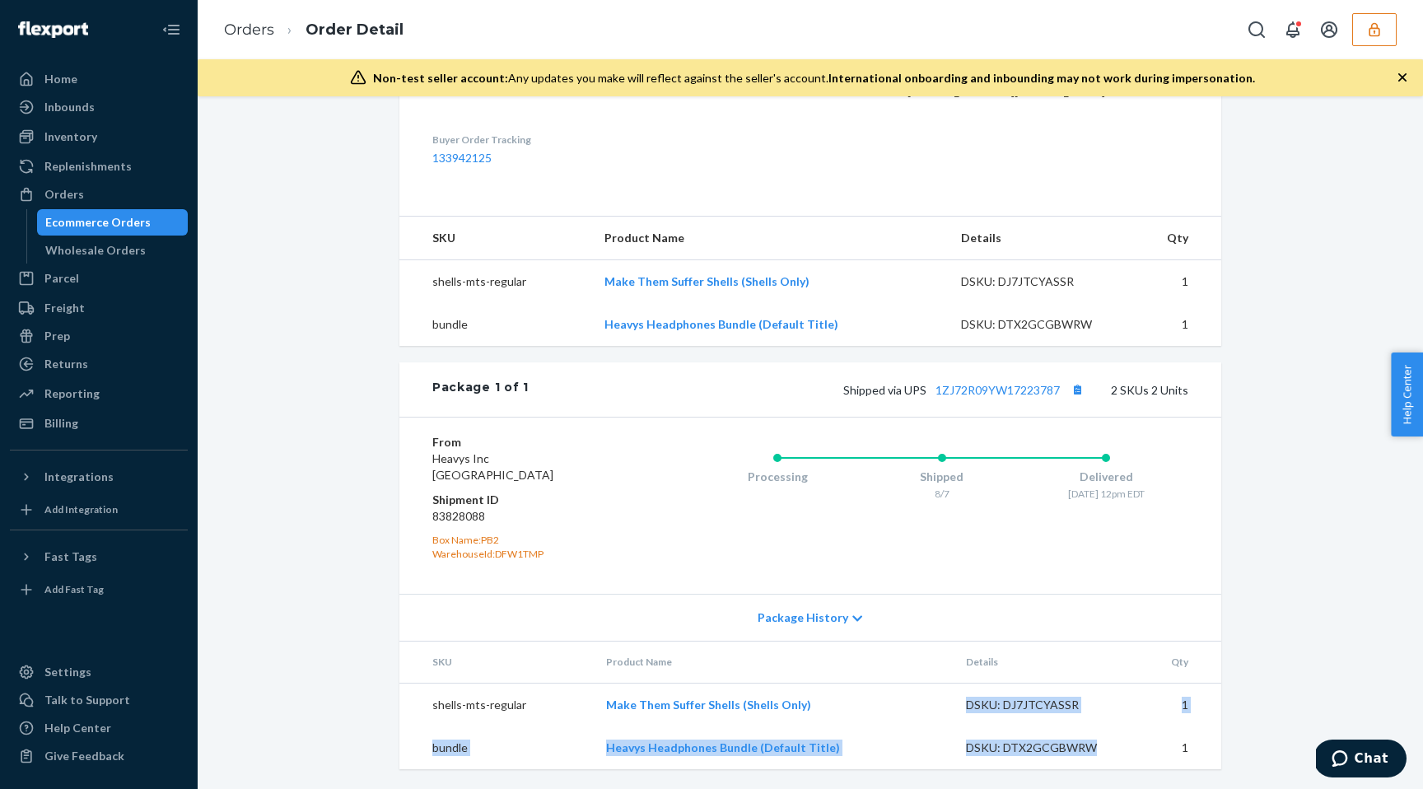
drag, startPoint x: 1098, startPoint y: 750, endPoint x: 964, endPoint y: 702, distance: 142.8
click at [964, 702] on tbody "shells-mts-regular Make Them Suffer Shells (Shells Only) DSKU: DJ7JTCYASSR 1 bu…" at bounding box center [811, 726] width 822 height 86
copy tbody "DSKU: DJ7JTCYASSR 1 bundle Heavys Headphones Bundle (Default Title) DSKU: DTX2G…"
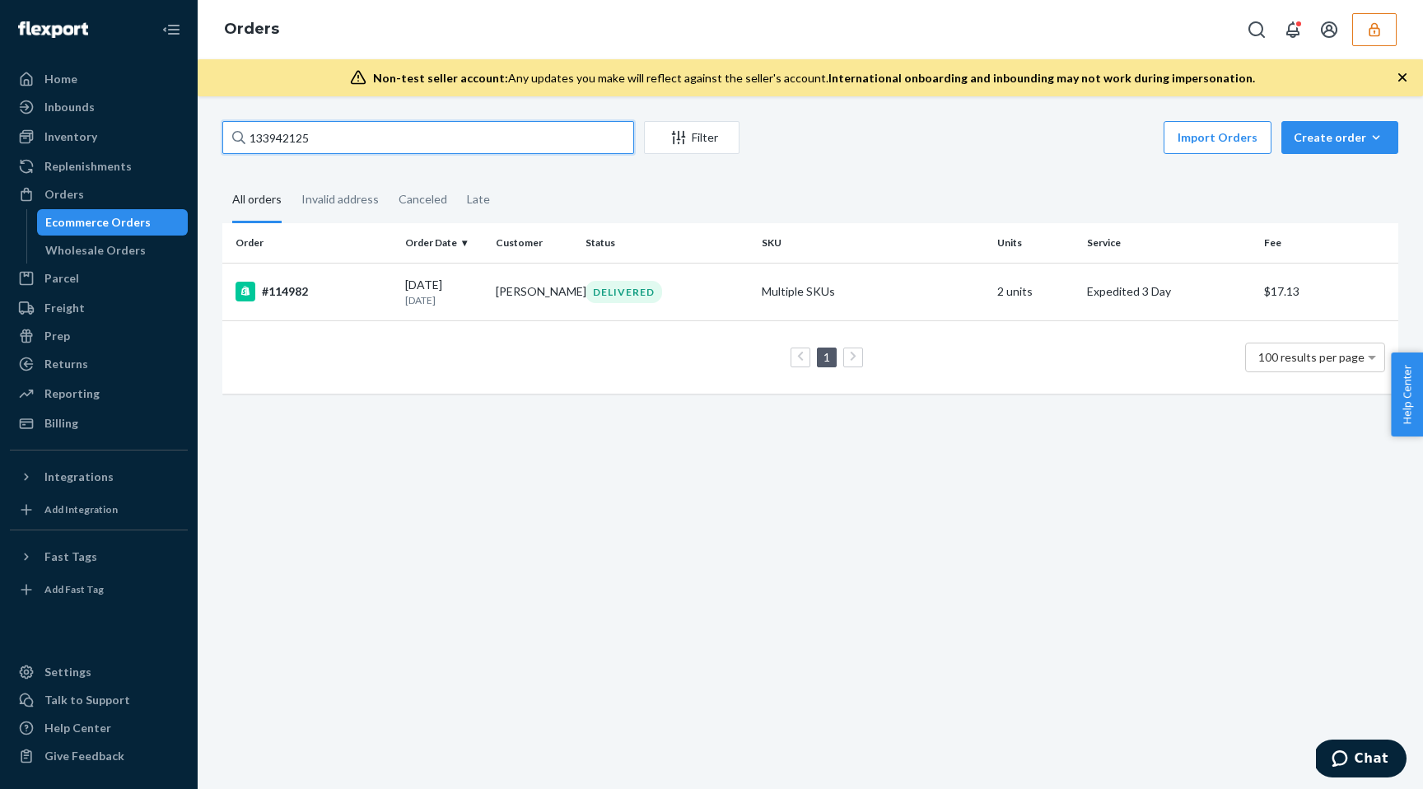
click at [287, 139] on input "133942125" at bounding box center [428, 137] width 412 height 33
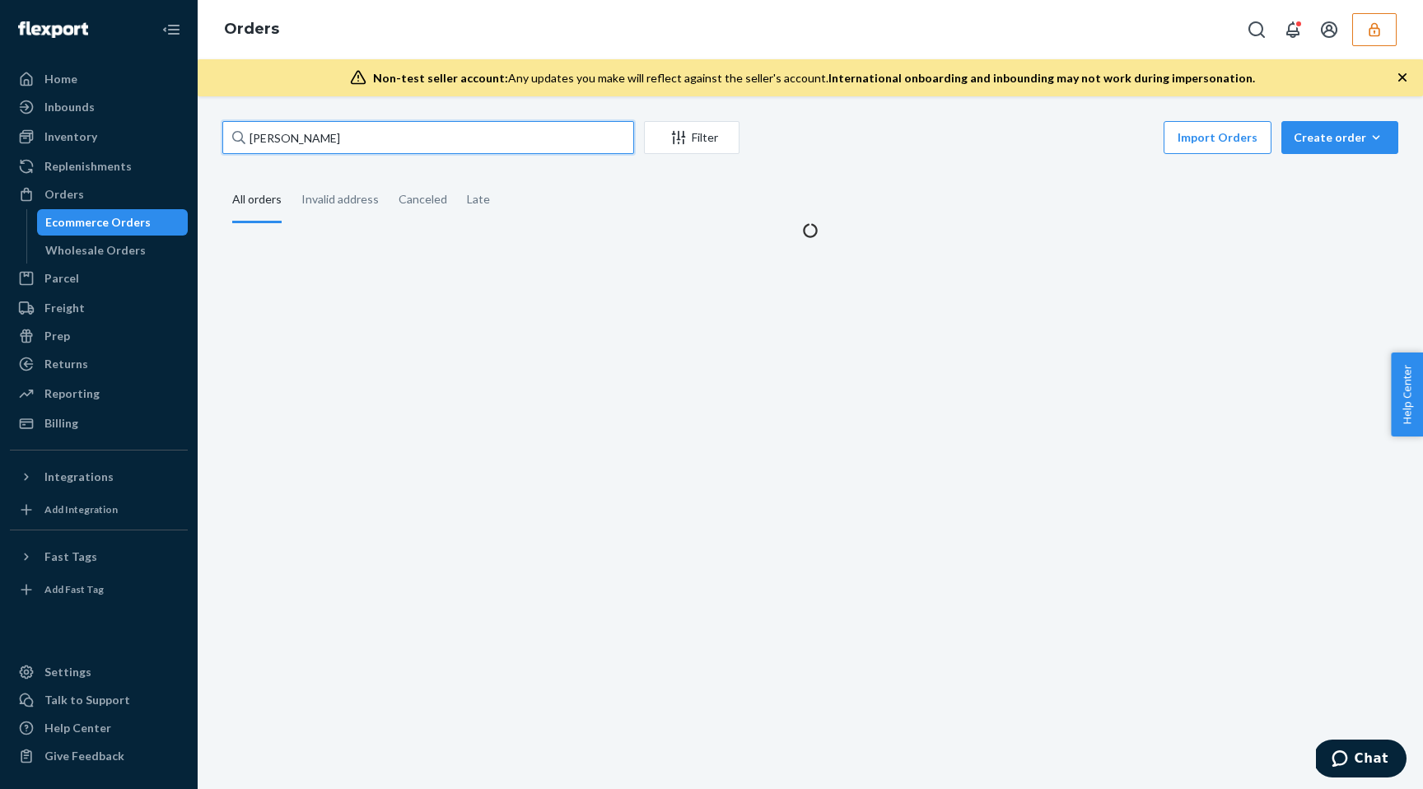
type input "[PERSON_NAME]"
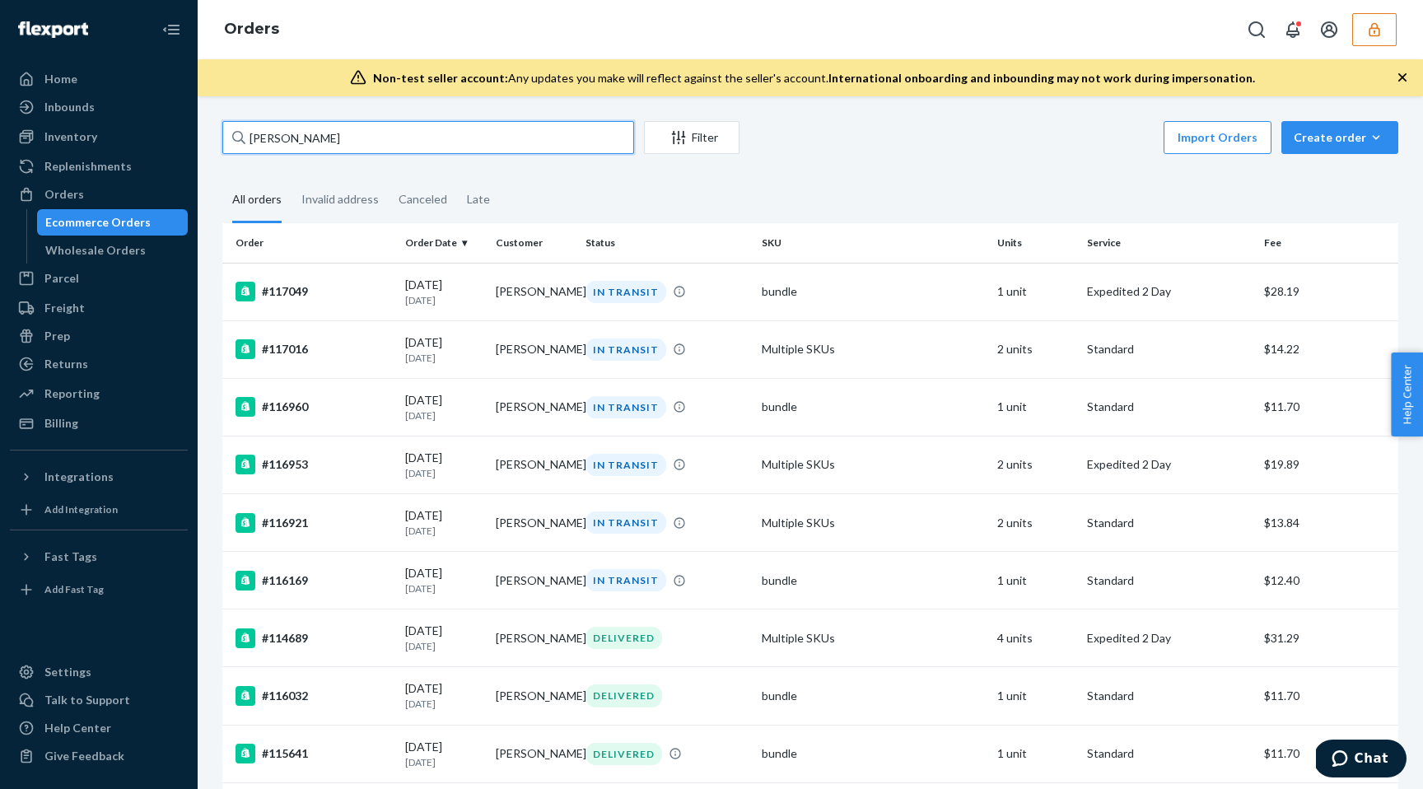
click at [335, 141] on input "[PERSON_NAME]" at bounding box center [428, 137] width 412 height 33
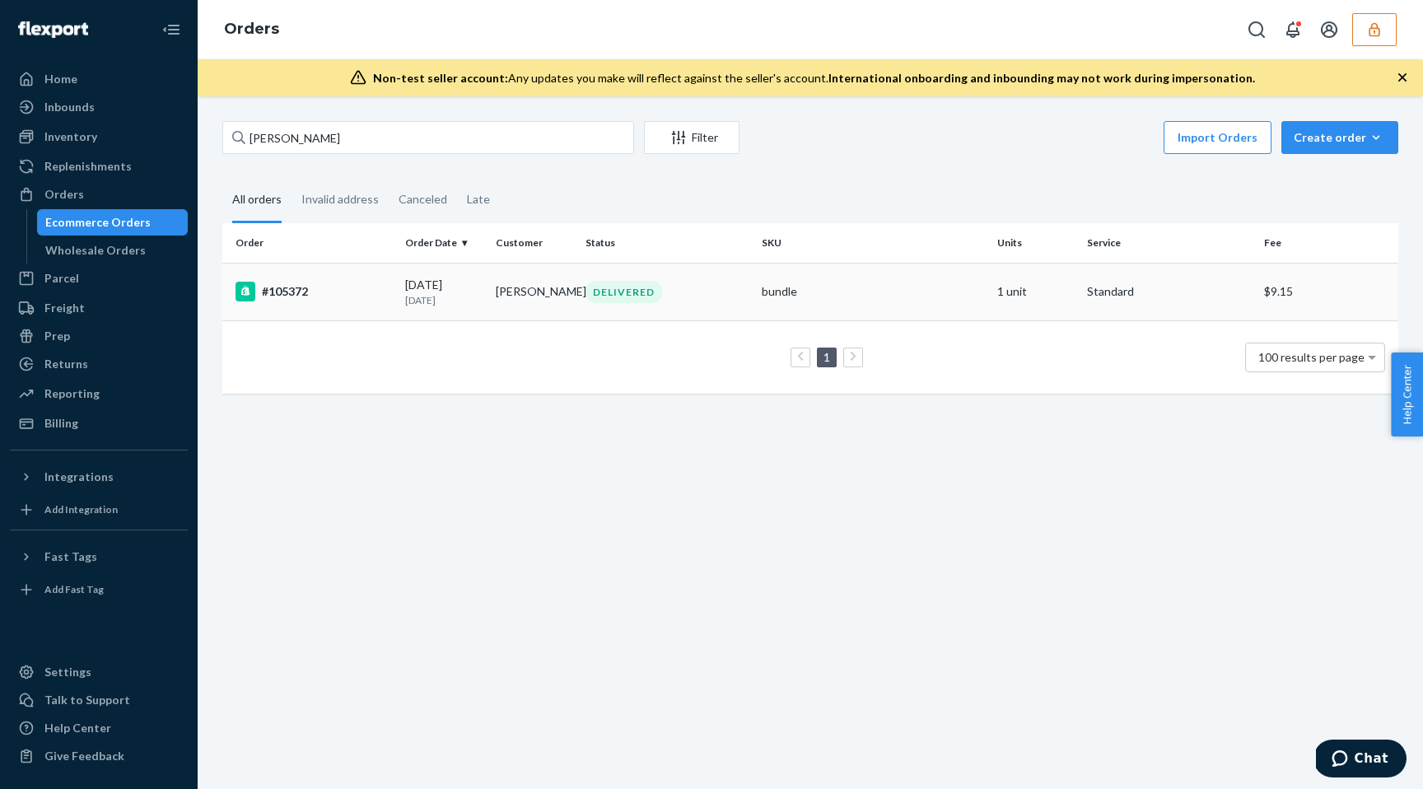
click at [399, 300] on td "06/22/2025 1 month ago" at bounding box center [444, 292] width 90 height 58
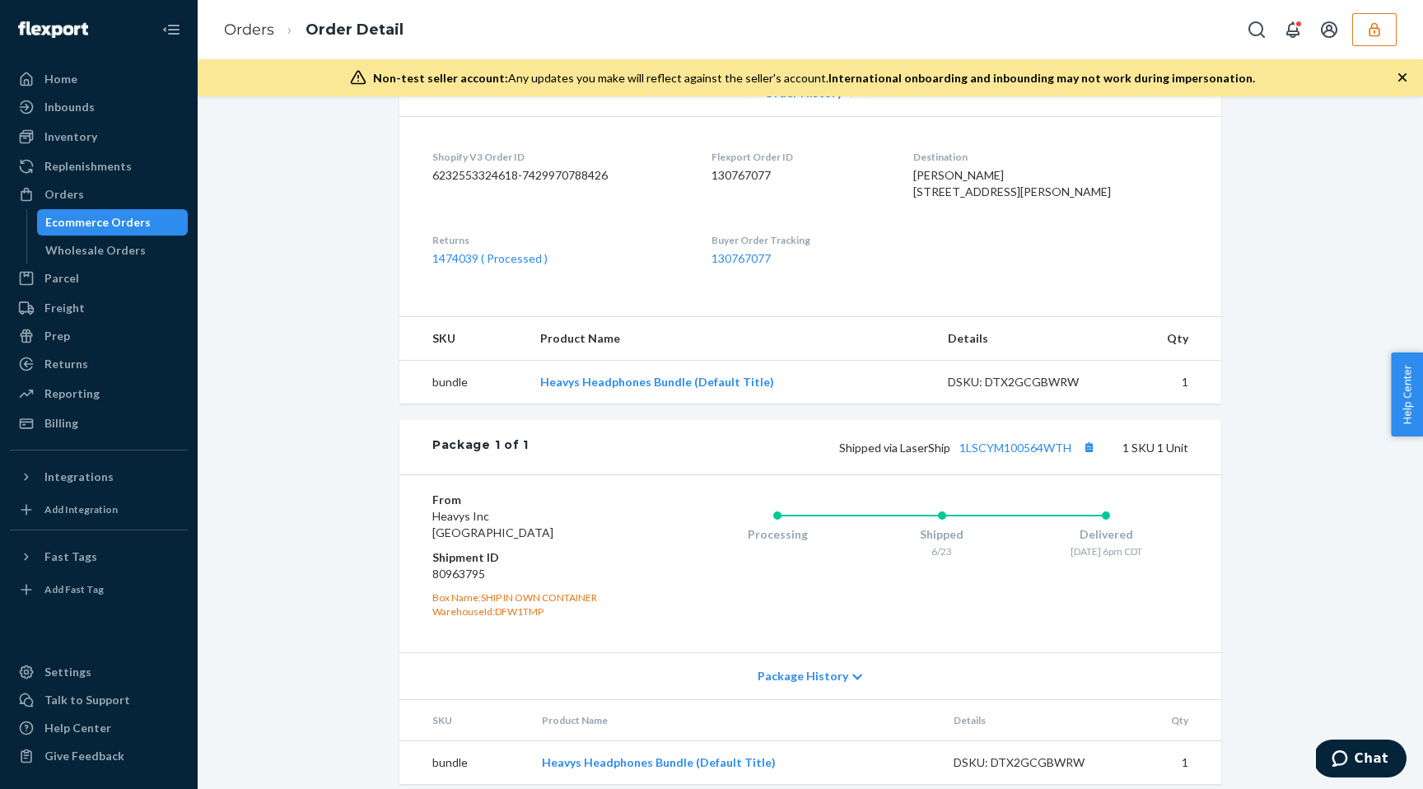
scroll to position [428, 0]
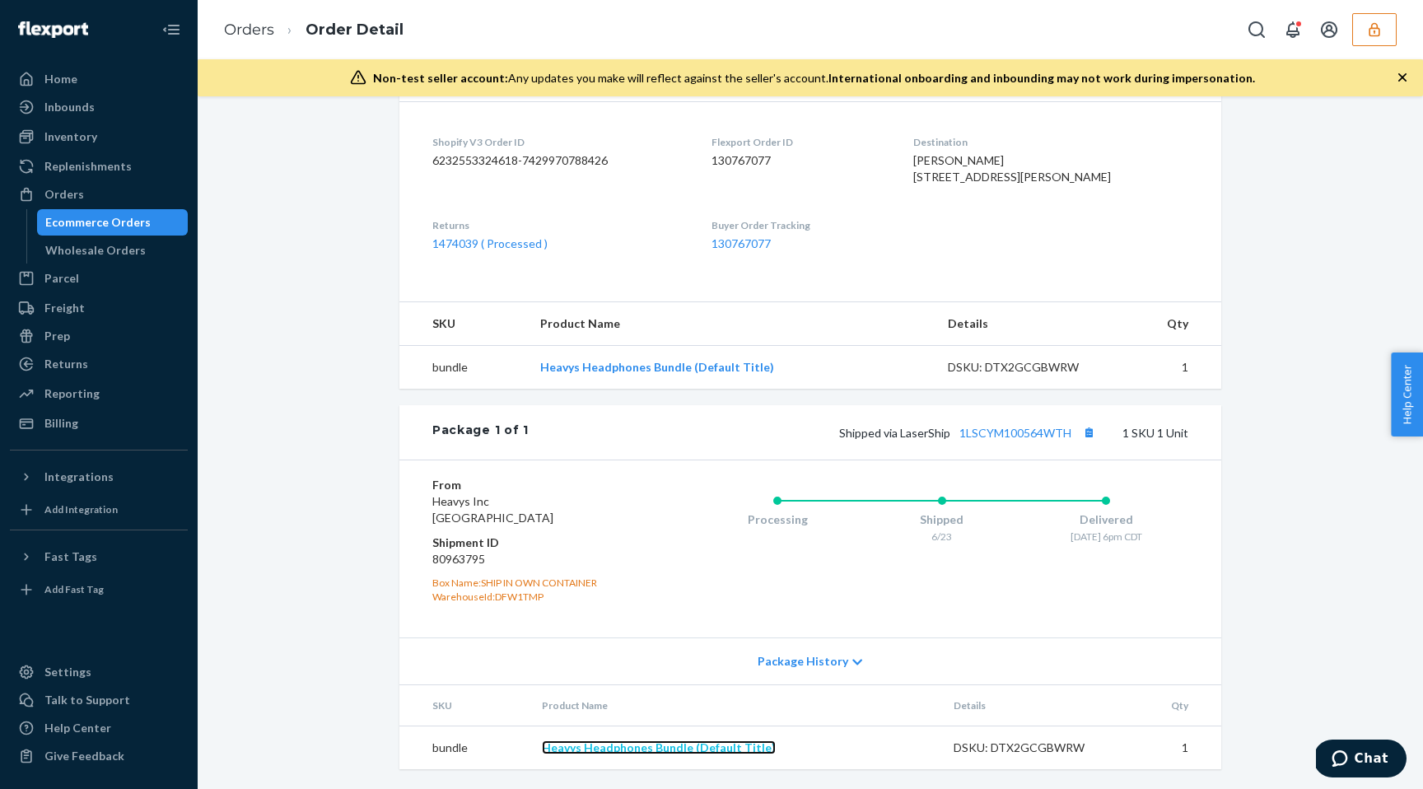
click at [645, 750] on link "Heavys Headphones Bundle (Default Title)" at bounding box center [659, 748] width 234 height 14
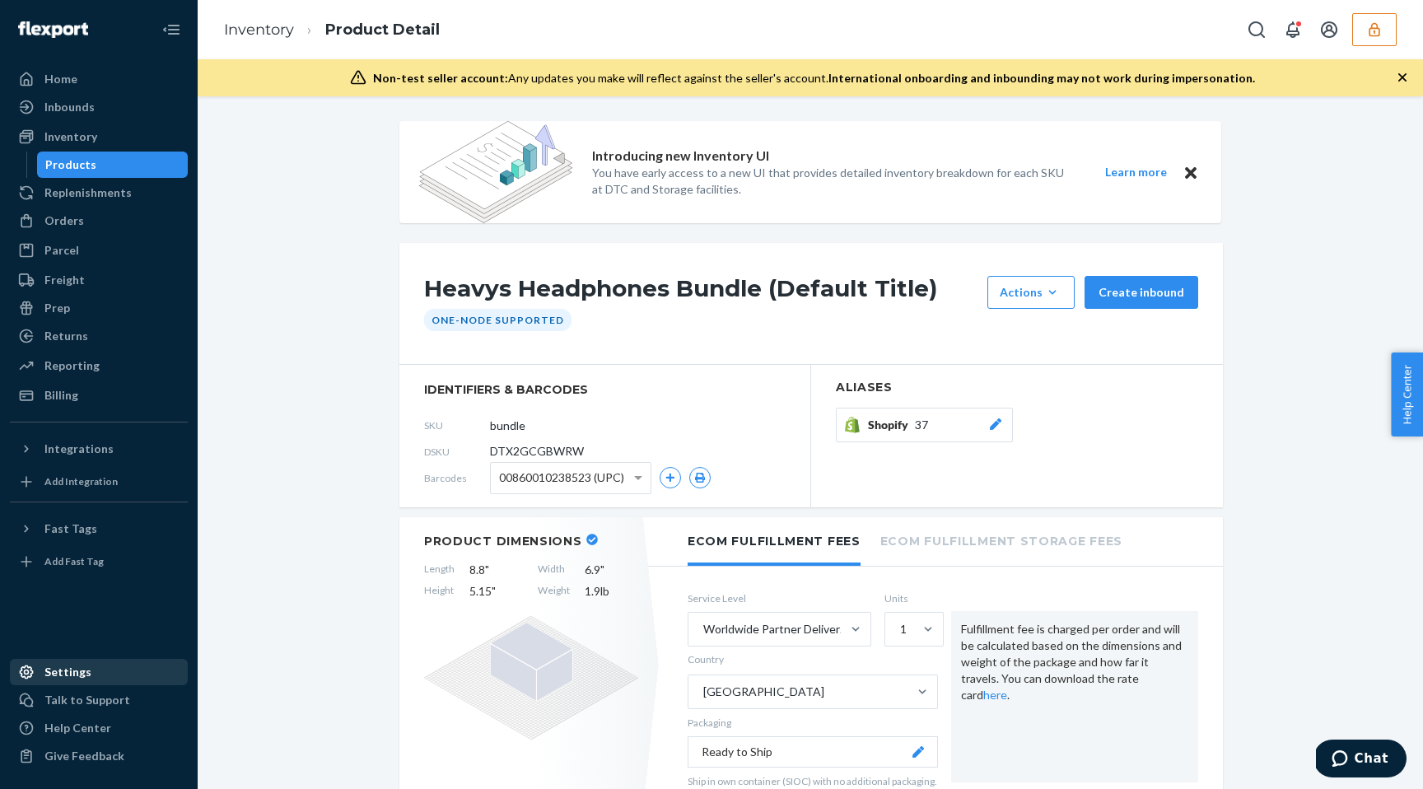
click at [66, 674] on div "Settings" at bounding box center [67, 672] width 47 height 16
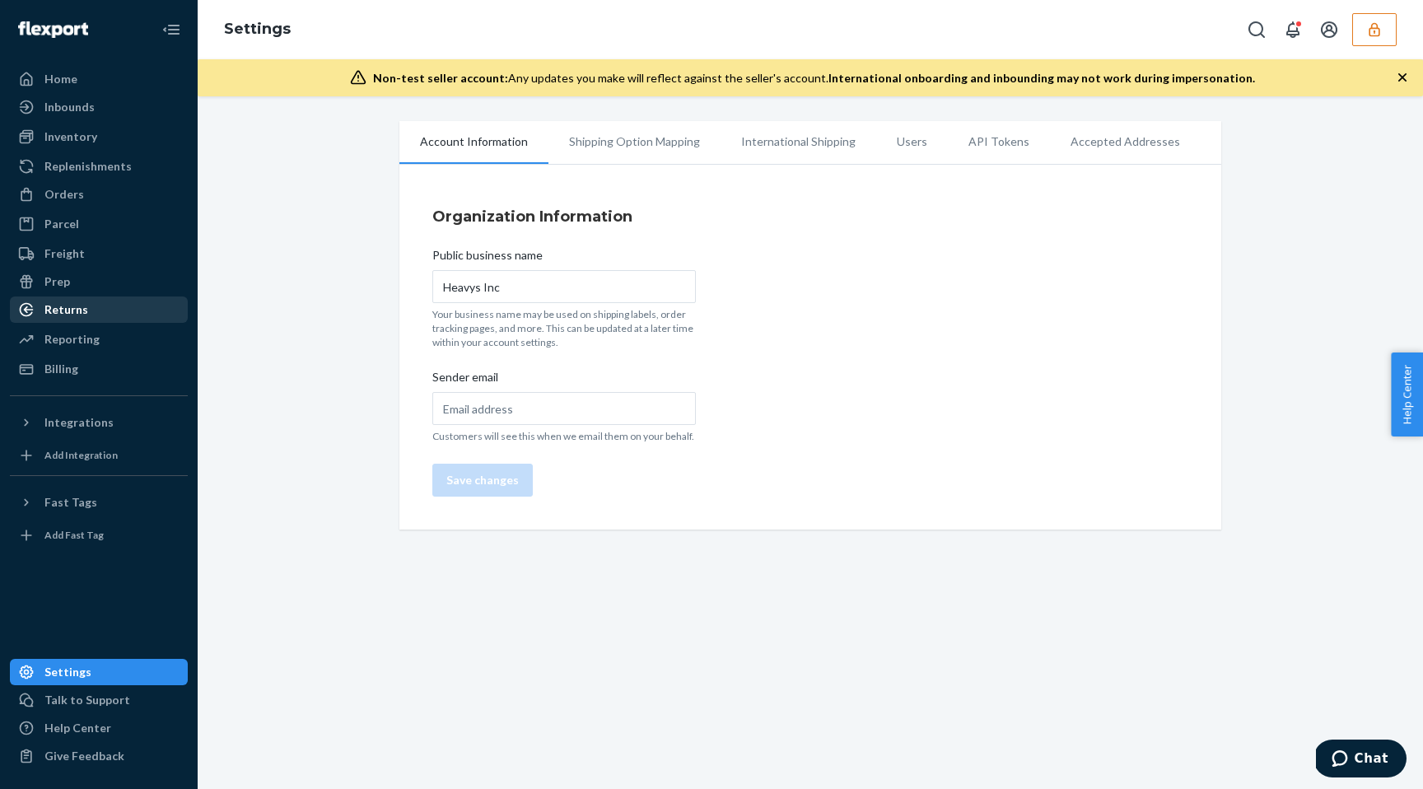
click at [91, 306] on div "Returns" at bounding box center [99, 309] width 175 height 23
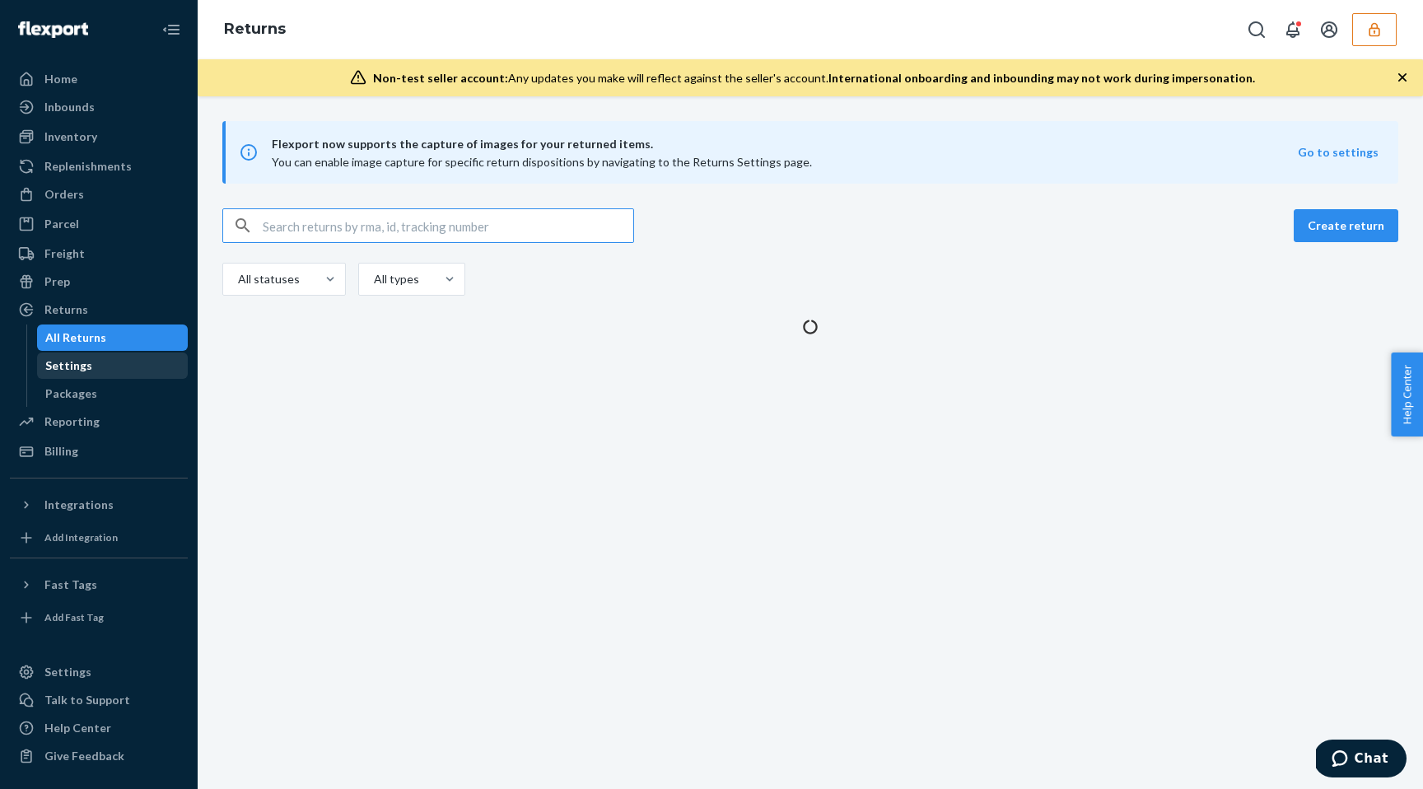
click at [80, 374] on div "Settings" at bounding box center [113, 365] width 148 height 23
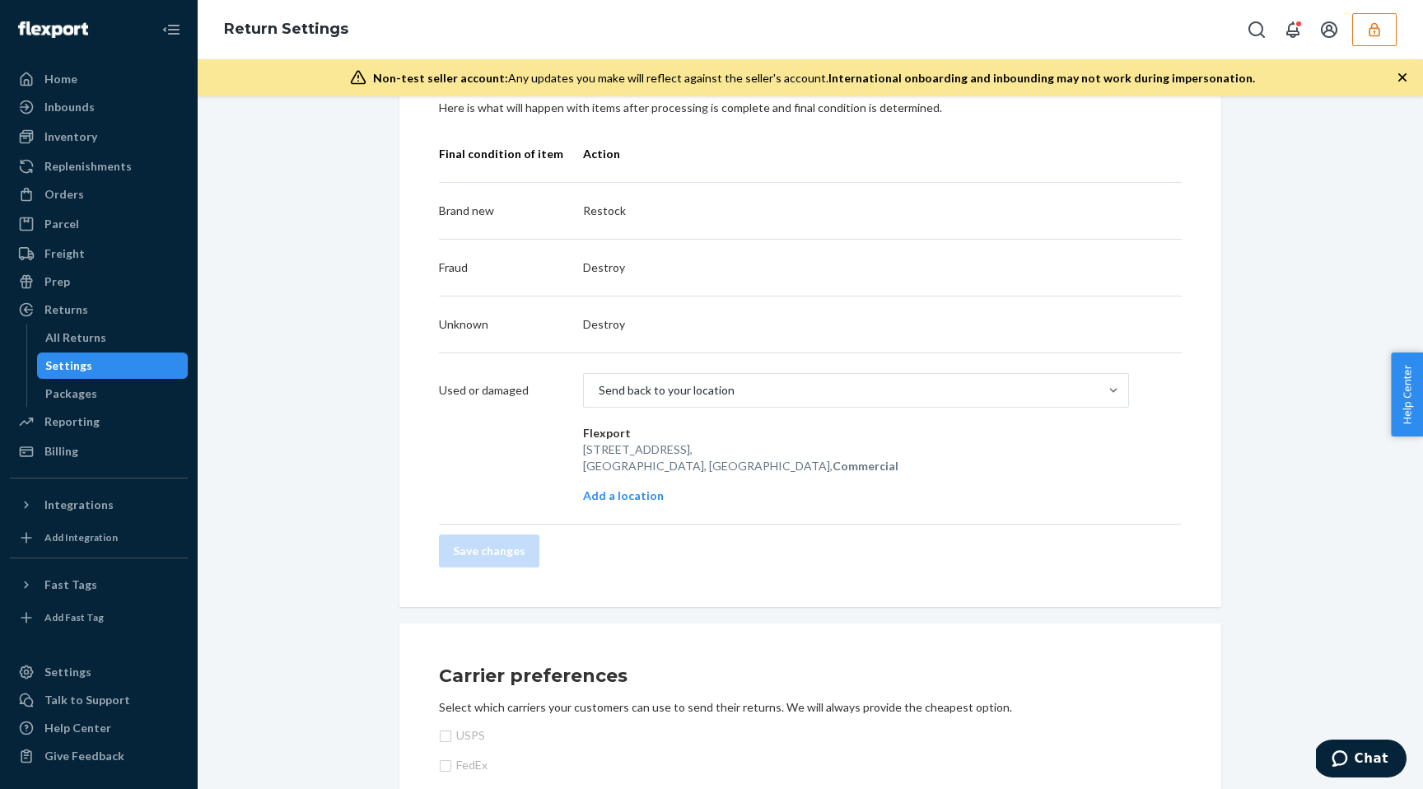
scroll to position [603, 0]
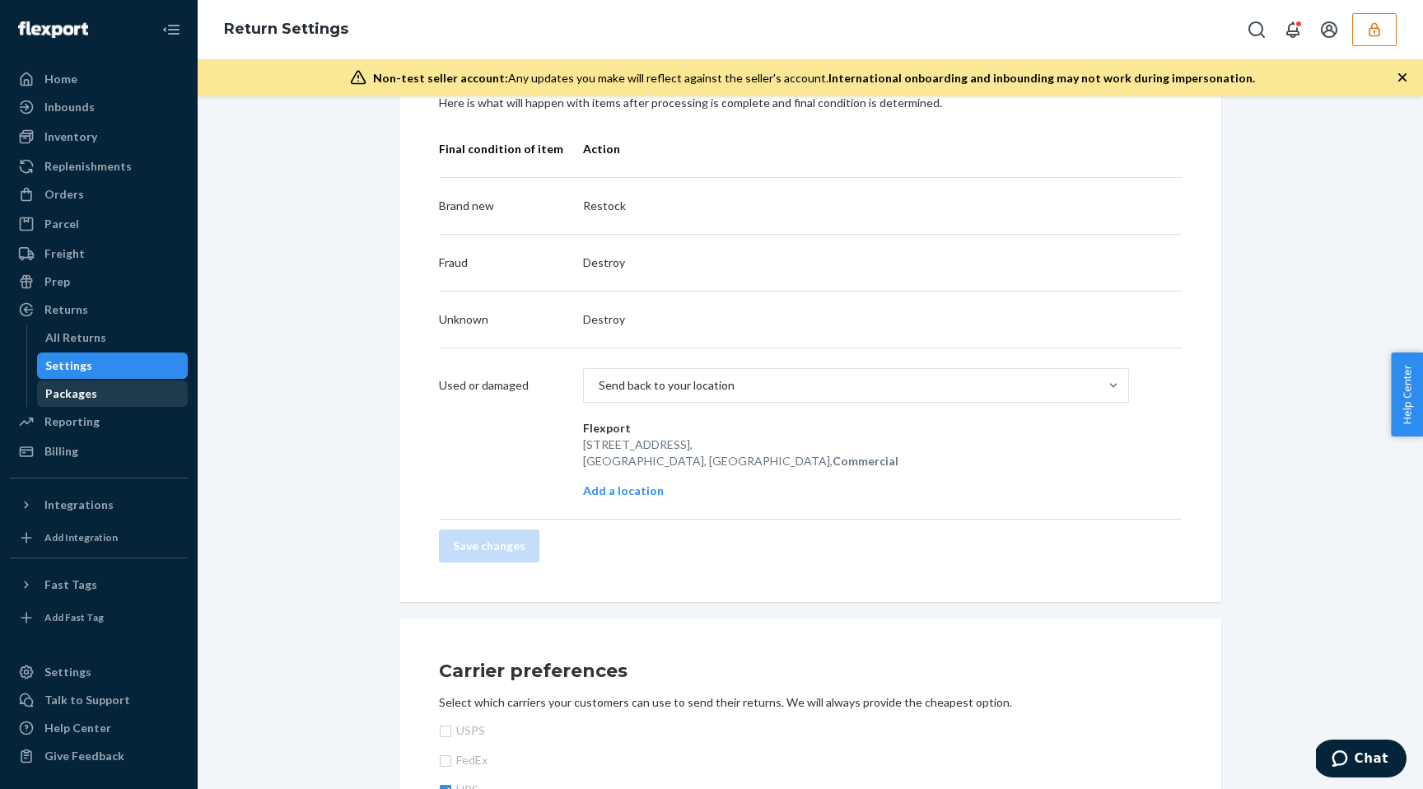
click at [114, 384] on div "Packages" at bounding box center [113, 393] width 148 height 23
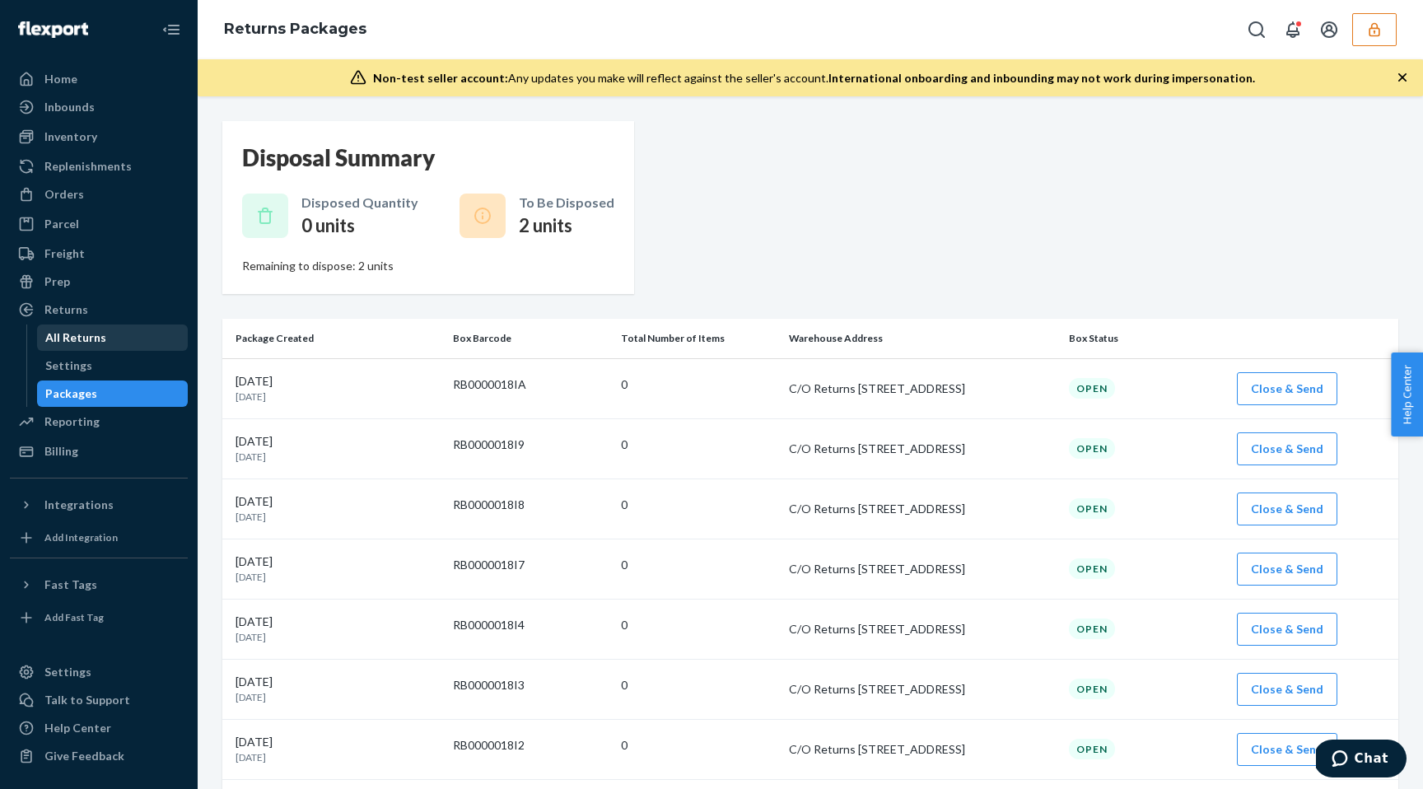
click at [81, 347] on div "All Returns" at bounding box center [113, 337] width 148 height 23
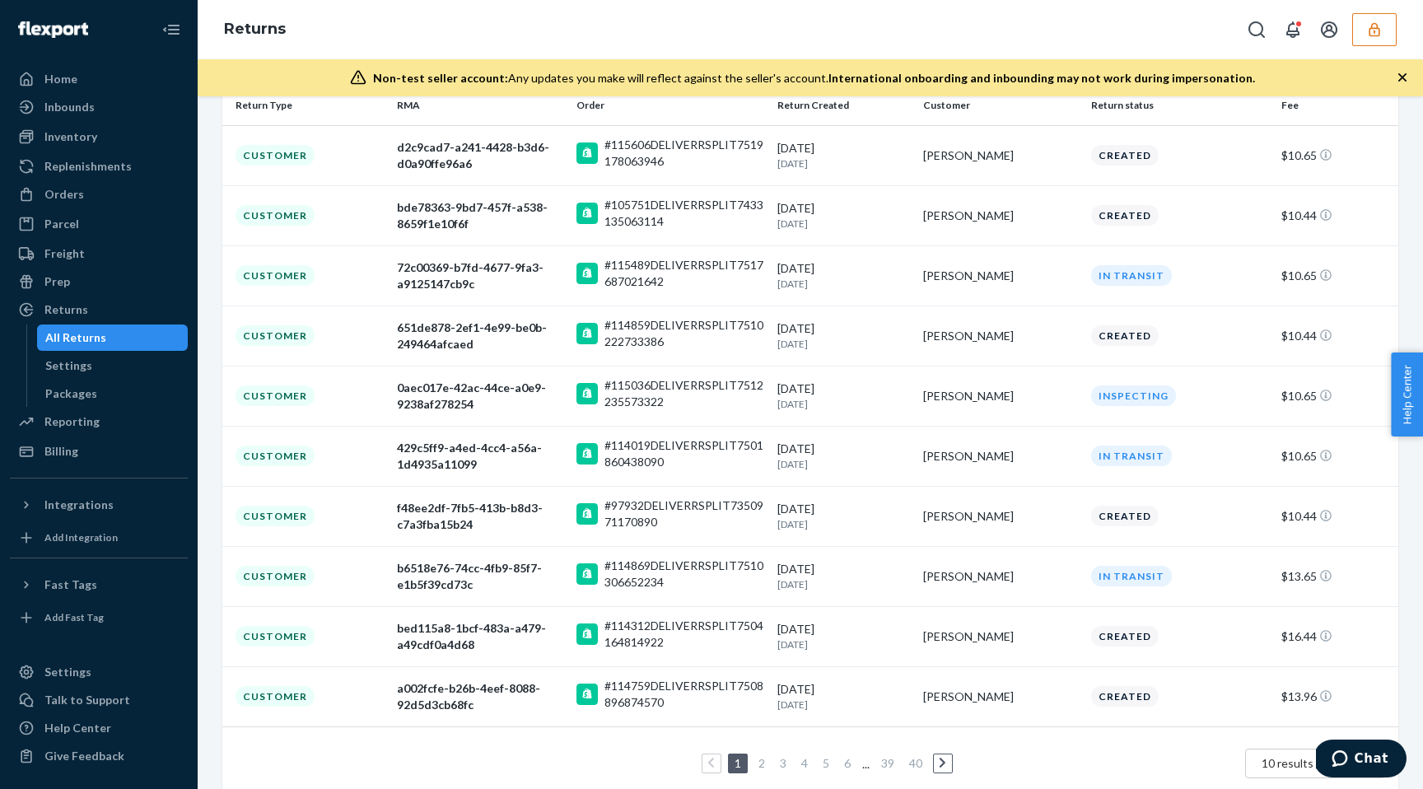
scroll to position [260, 0]
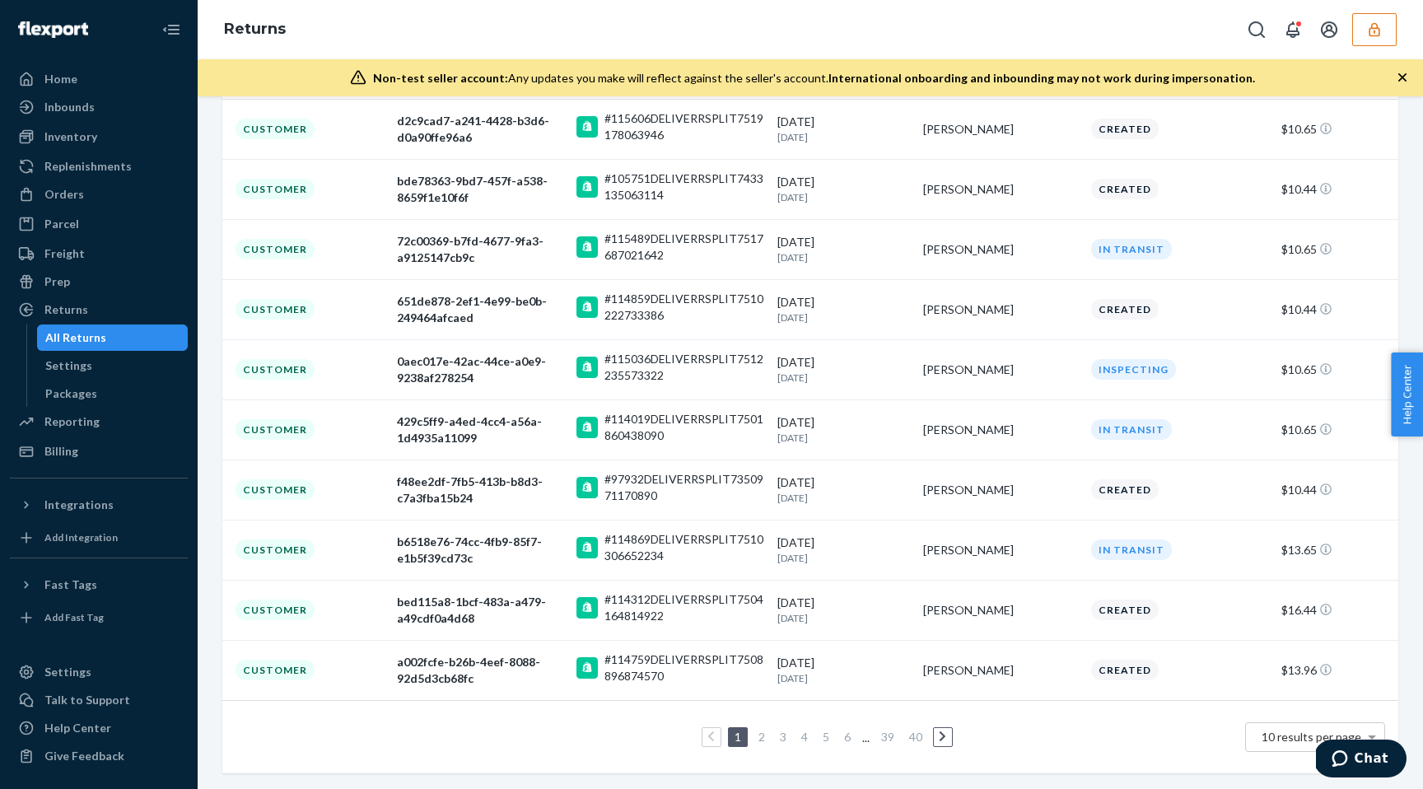
click at [760, 739] on link "2" at bounding box center [761, 737] width 13 height 14
click at [779, 737] on link "3" at bounding box center [783, 737] width 13 height 14
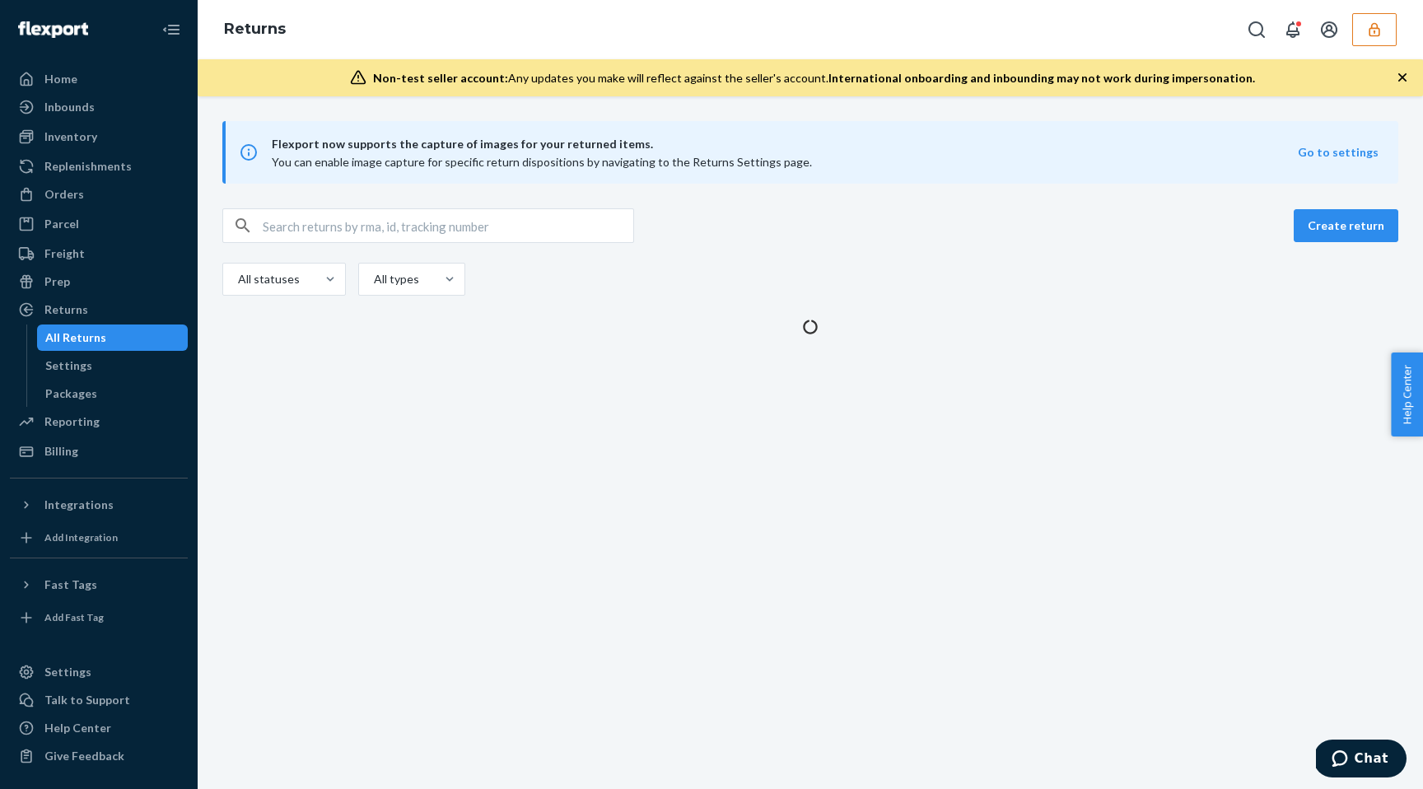
scroll to position [0, 0]
click at [435, 231] on input "text" at bounding box center [448, 225] width 371 height 33
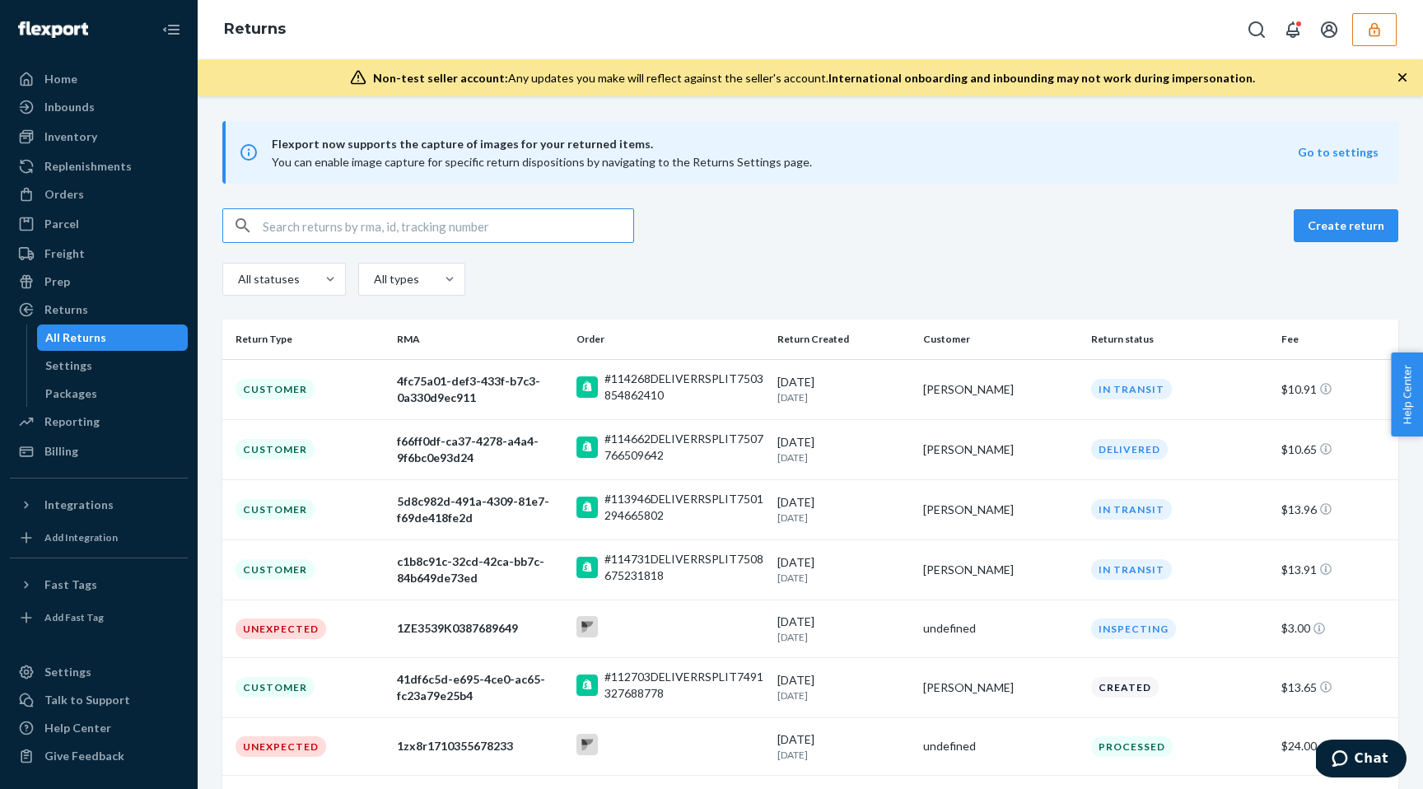
click at [371, 221] on input "text" at bounding box center [448, 225] width 371 height 33
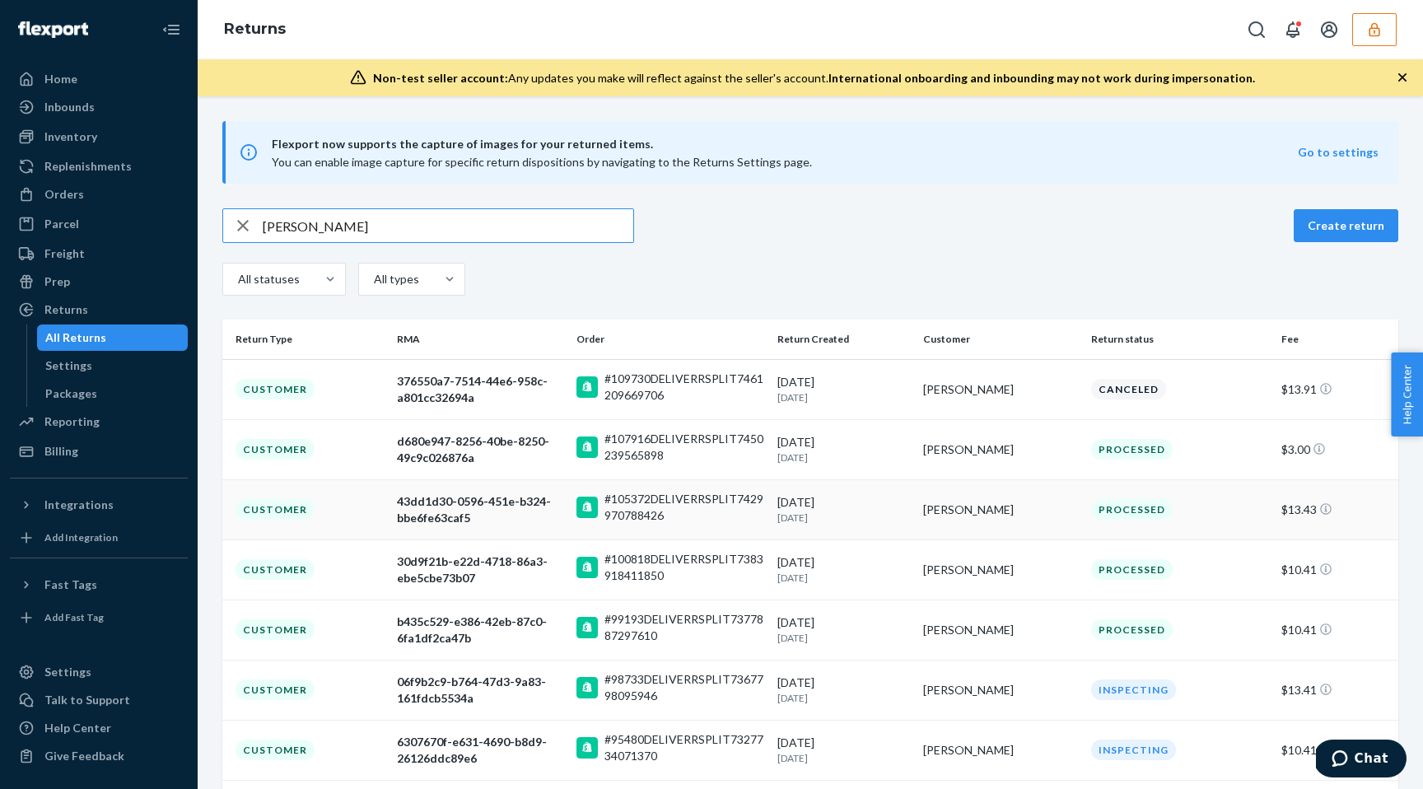
type input "[PERSON_NAME]"
click at [690, 518] on div "#105372DELIVERRSPLIT7429970788426" at bounding box center [685, 507] width 161 height 33
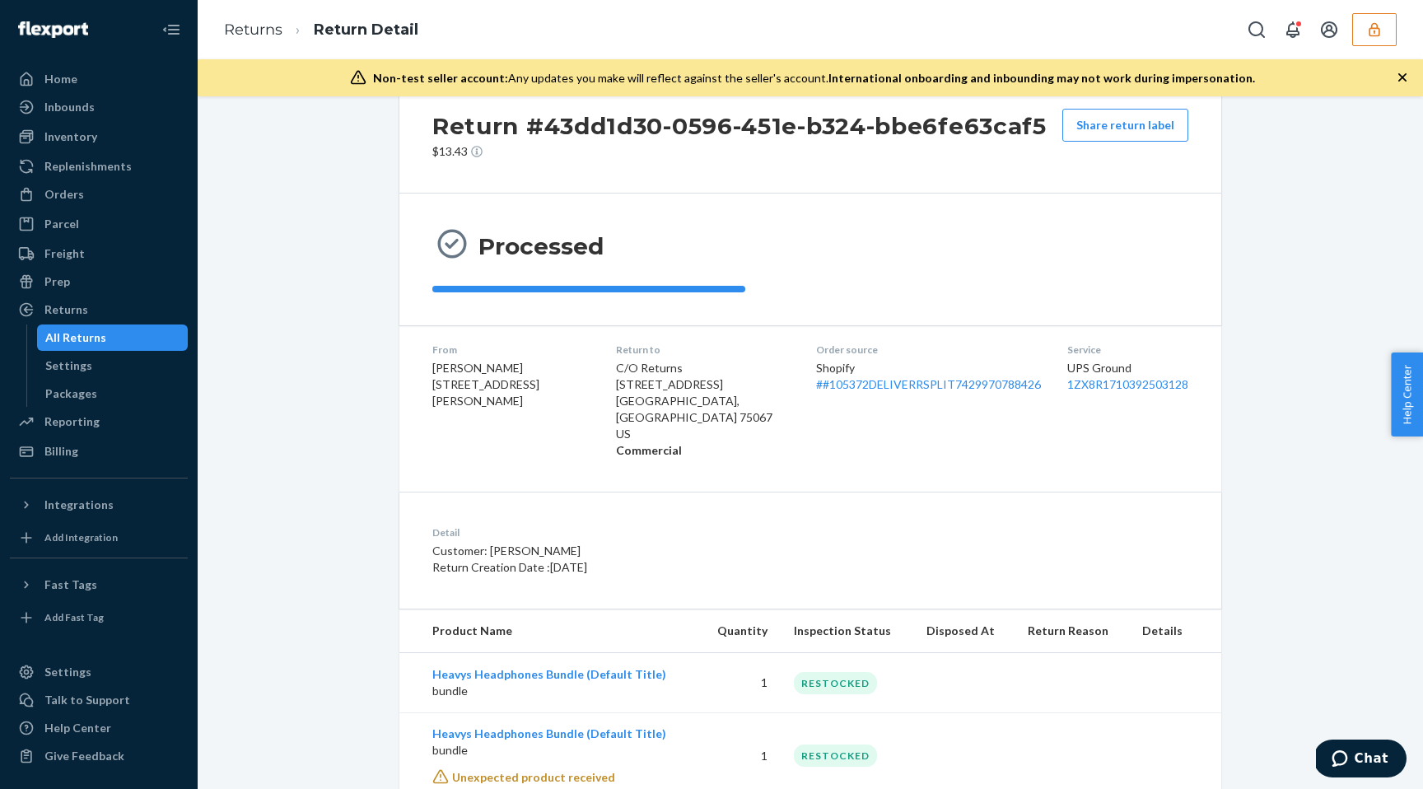
scroll to position [79, 0]
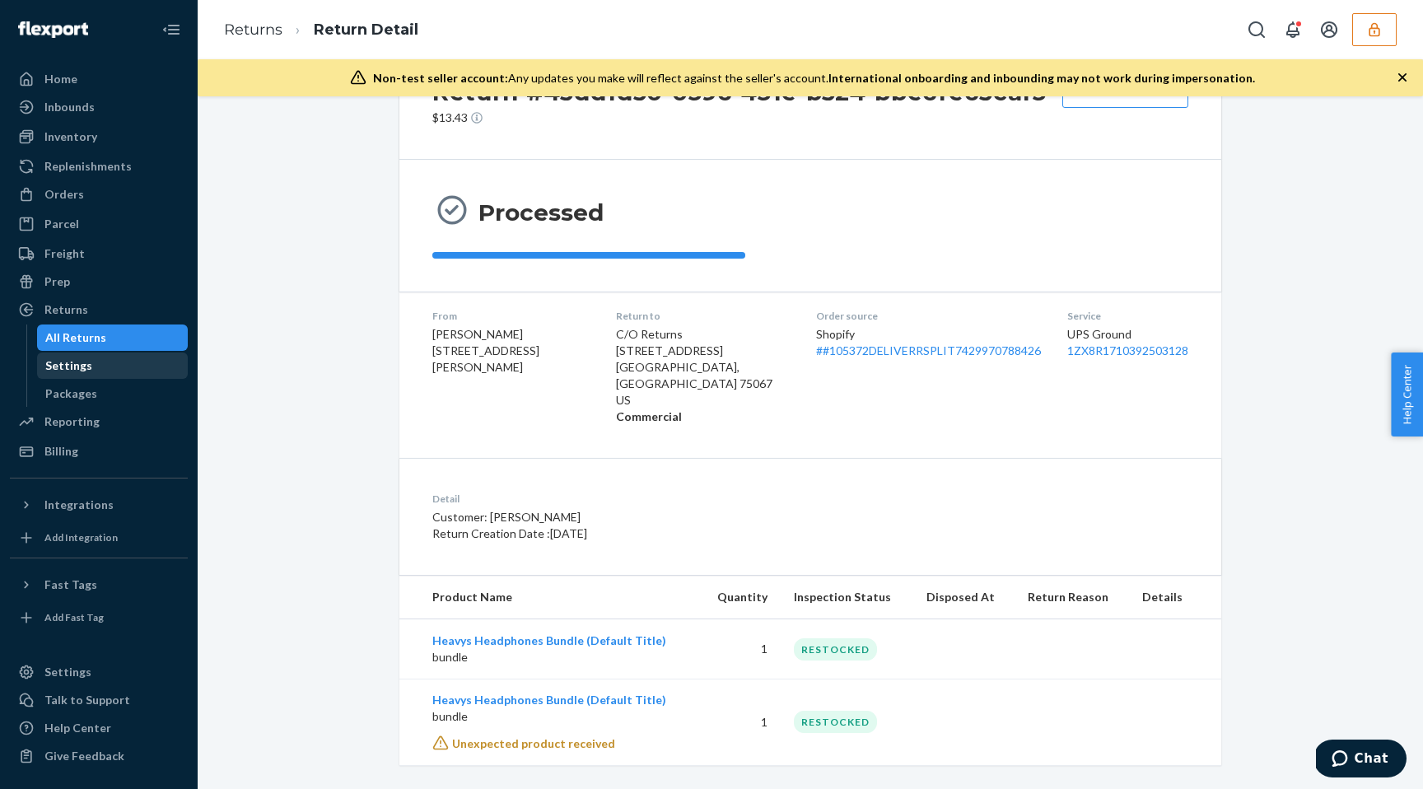
click at [95, 369] on div "Settings" at bounding box center [113, 365] width 148 height 23
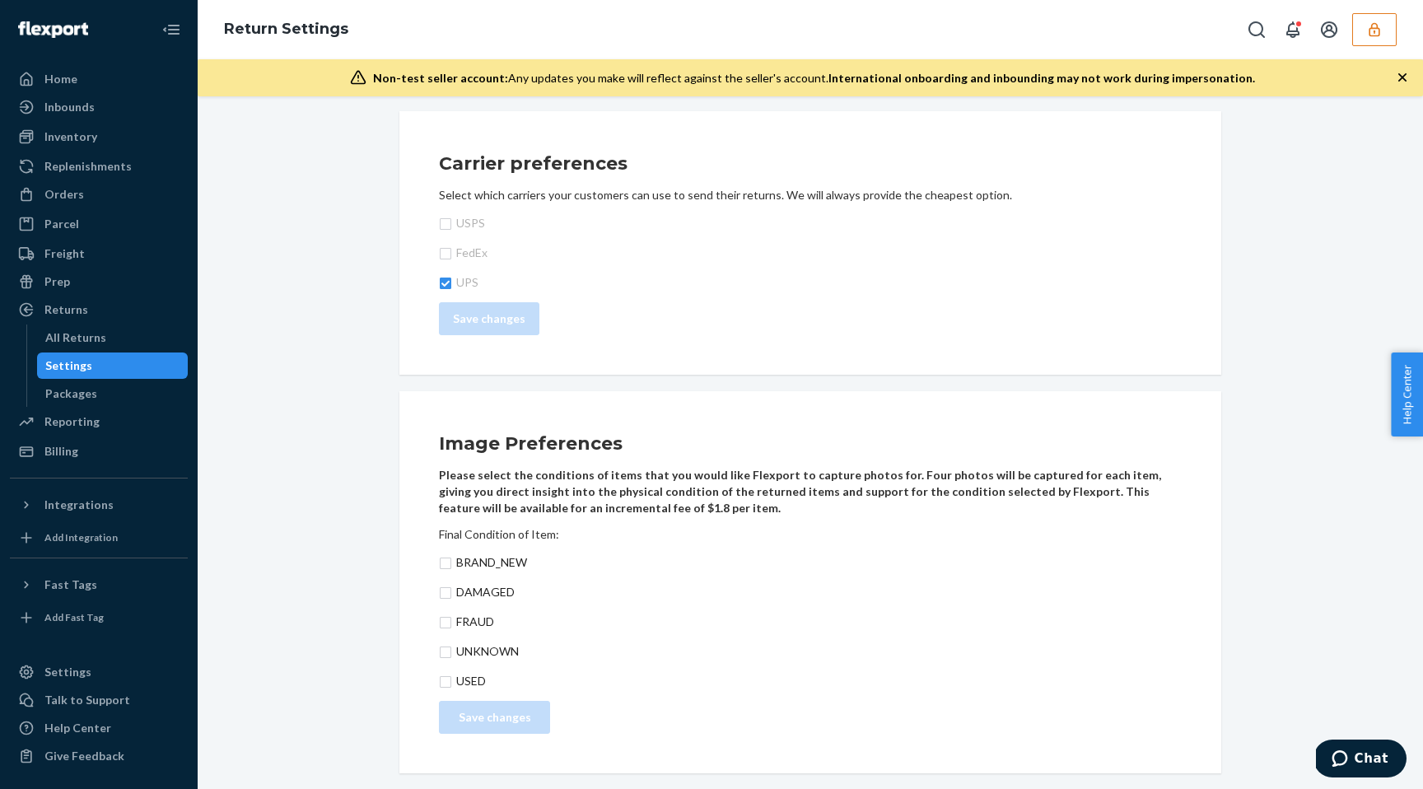
scroll to position [1110, 0]
click at [105, 343] on div "All Returns" at bounding box center [113, 337] width 148 height 23
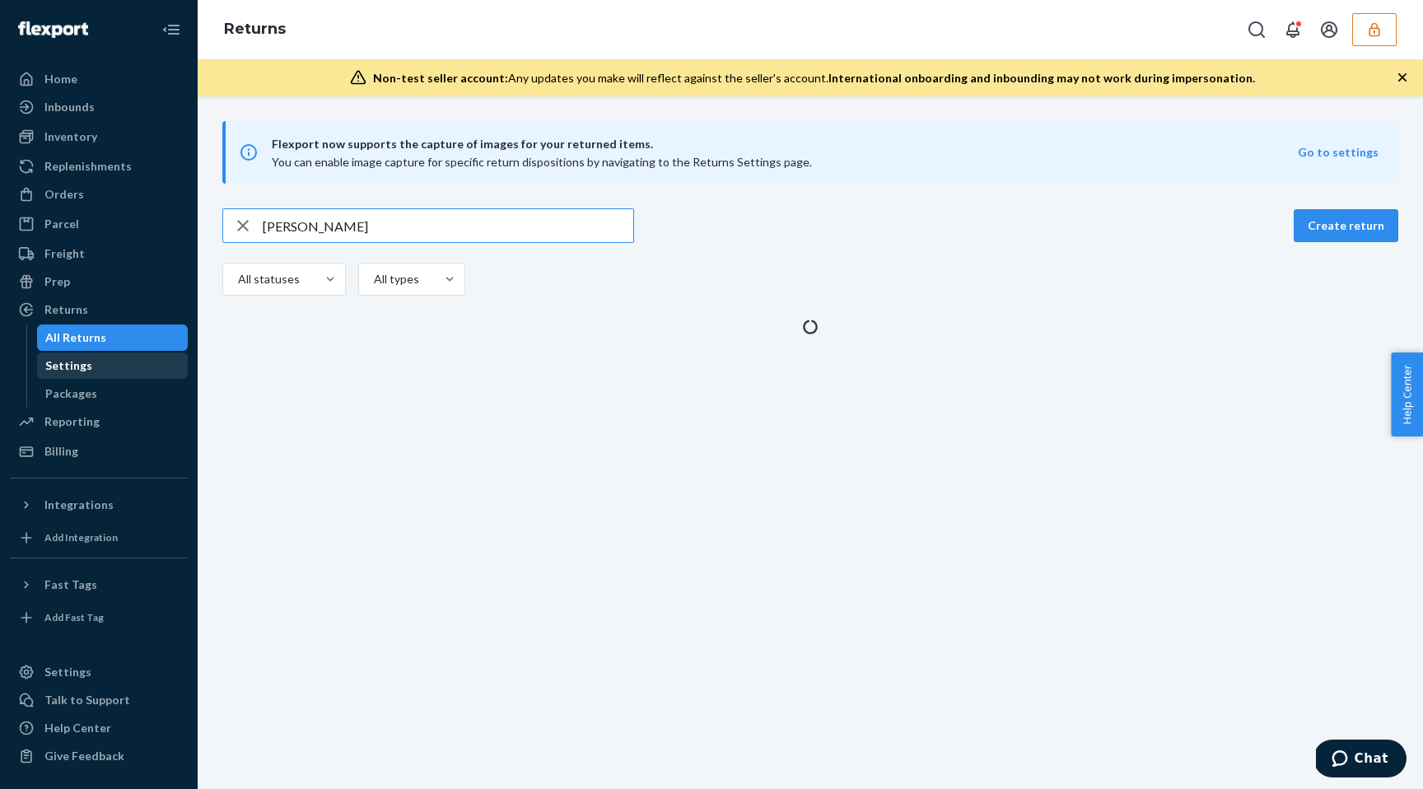
click at [77, 368] on div "Settings" at bounding box center [68, 365] width 47 height 16
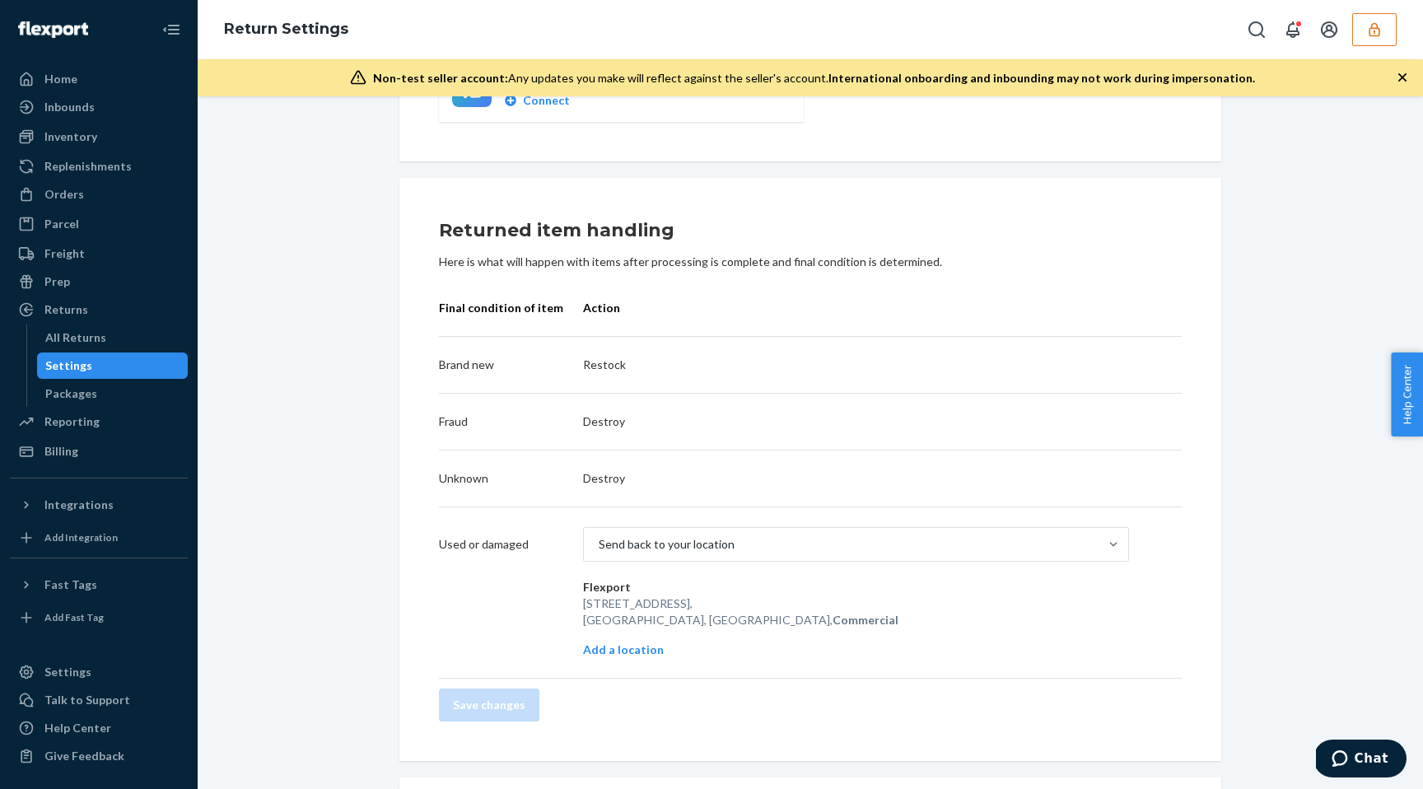
scroll to position [442, 0]
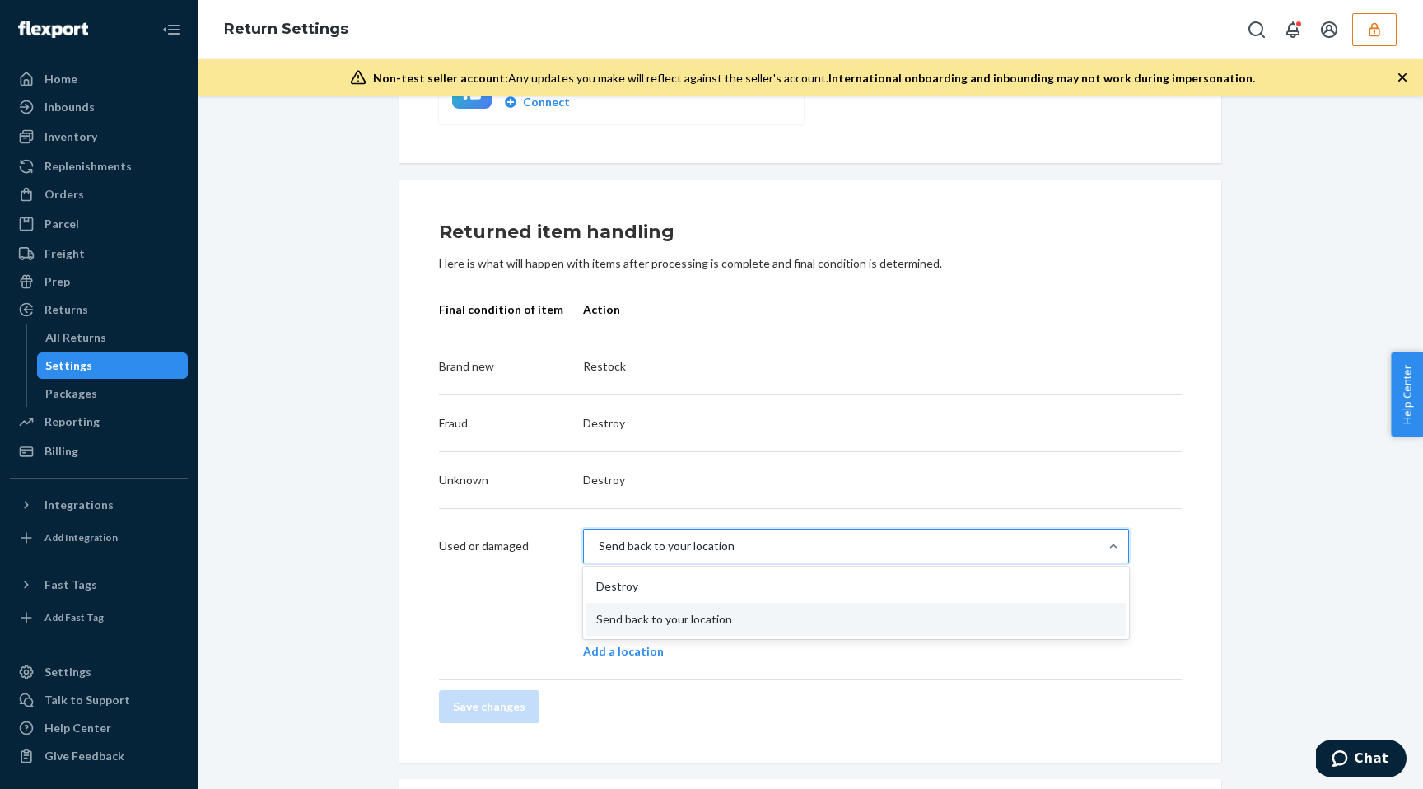
click at [648, 540] on div "Send back to your location" at bounding box center [667, 546] width 136 height 16
click at [599, 540] on input "option Send back to your location focused, 2 of 2. 2 results available. Use Up …" at bounding box center [598, 546] width 2 height 16
click at [347, 559] on div "Return destinations Return to Flexport ENABLED We'll inspect and process your i…" at bounding box center [810, 568] width 1201 height 1779
